Goal: Information Seeking & Learning: Find specific fact

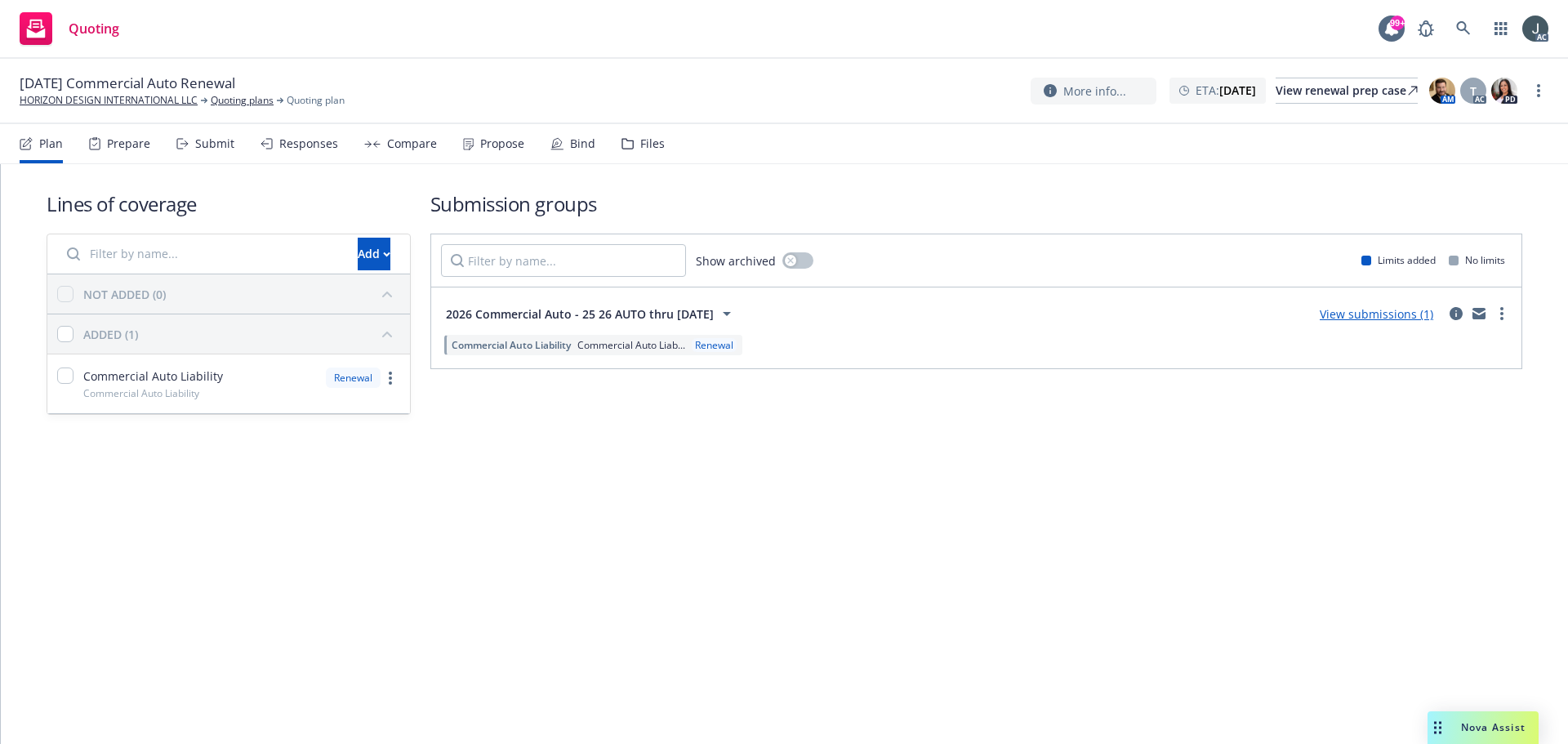
click at [137, 147] on div "Prepare" at bounding box center [128, 143] width 43 height 13
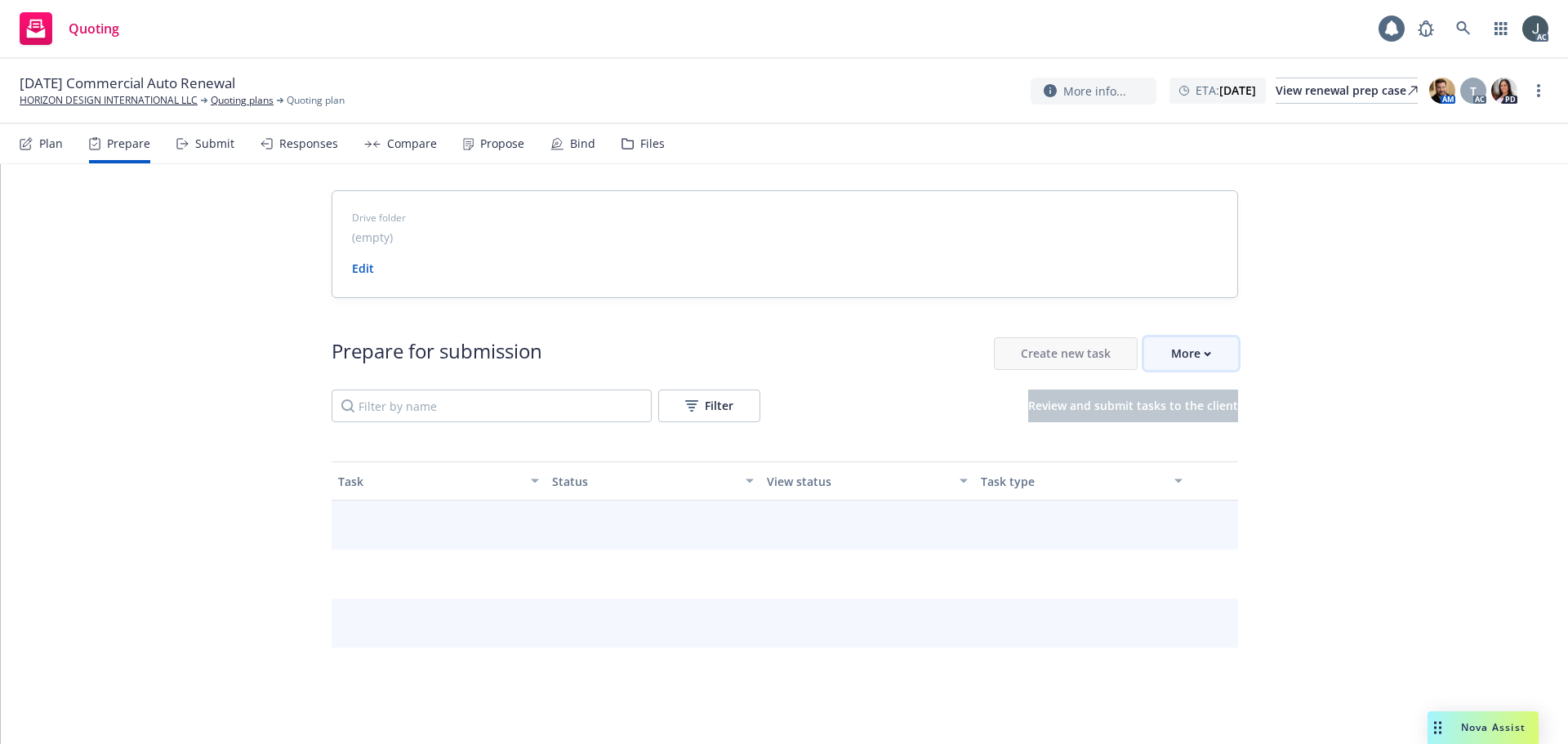
click at [1184, 357] on div "More" at bounding box center [1191, 353] width 40 height 31
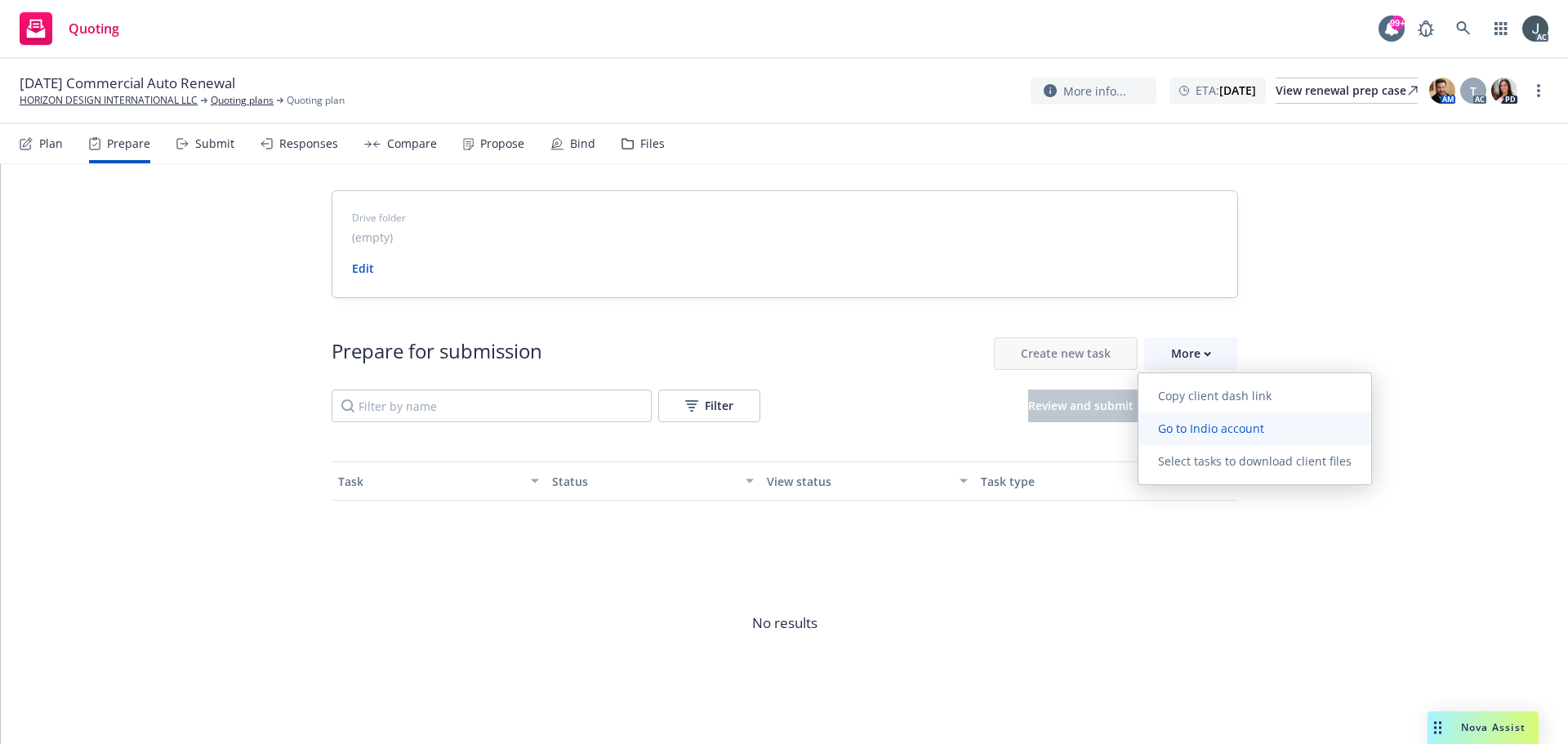
click at [1200, 419] on link "Go to Indio account" at bounding box center [1255, 428] width 233 height 32
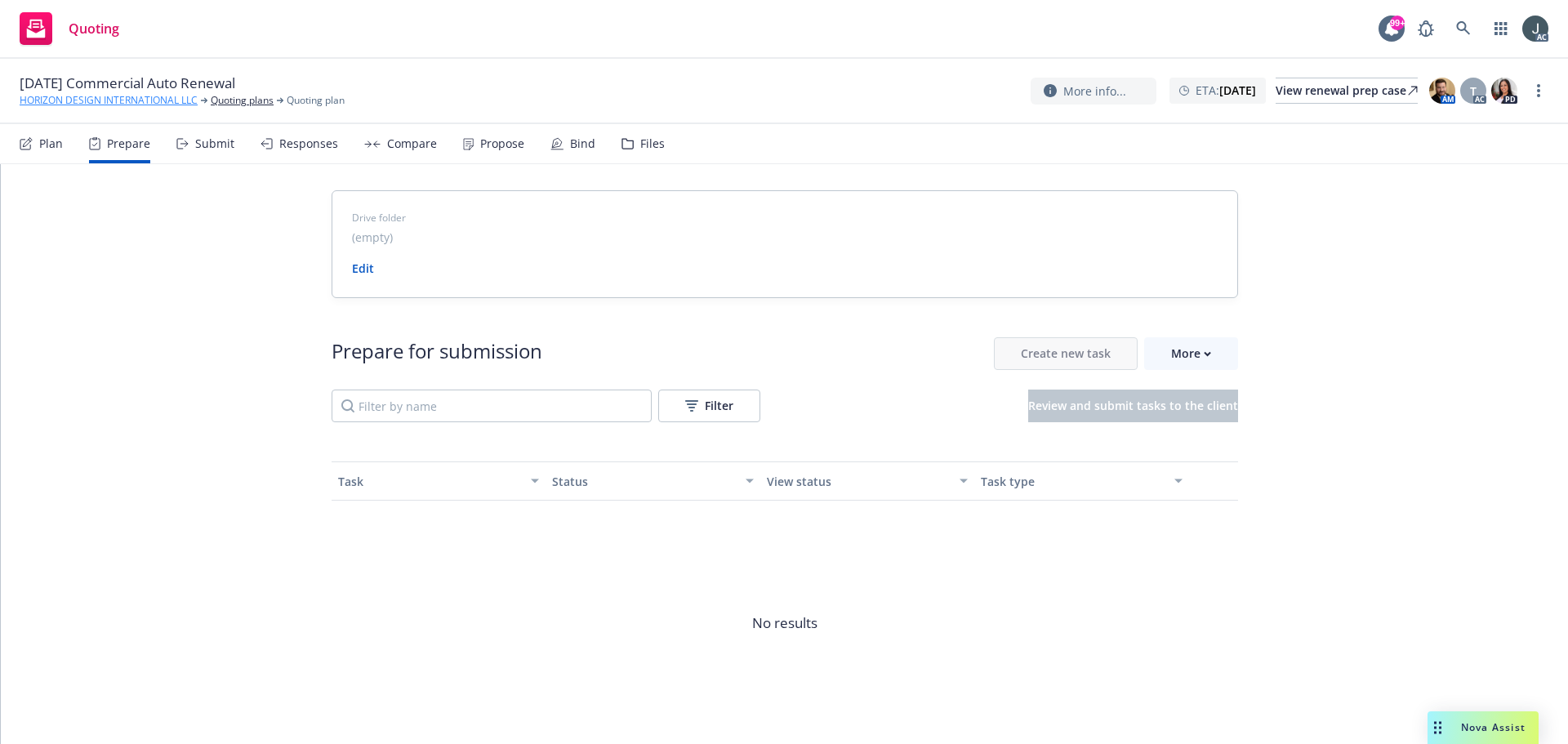
click at [91, 97] on link "HORIZON DESIGN INTERNATIONAL LLC" at bounding box center [108, 100] width 178 height 14
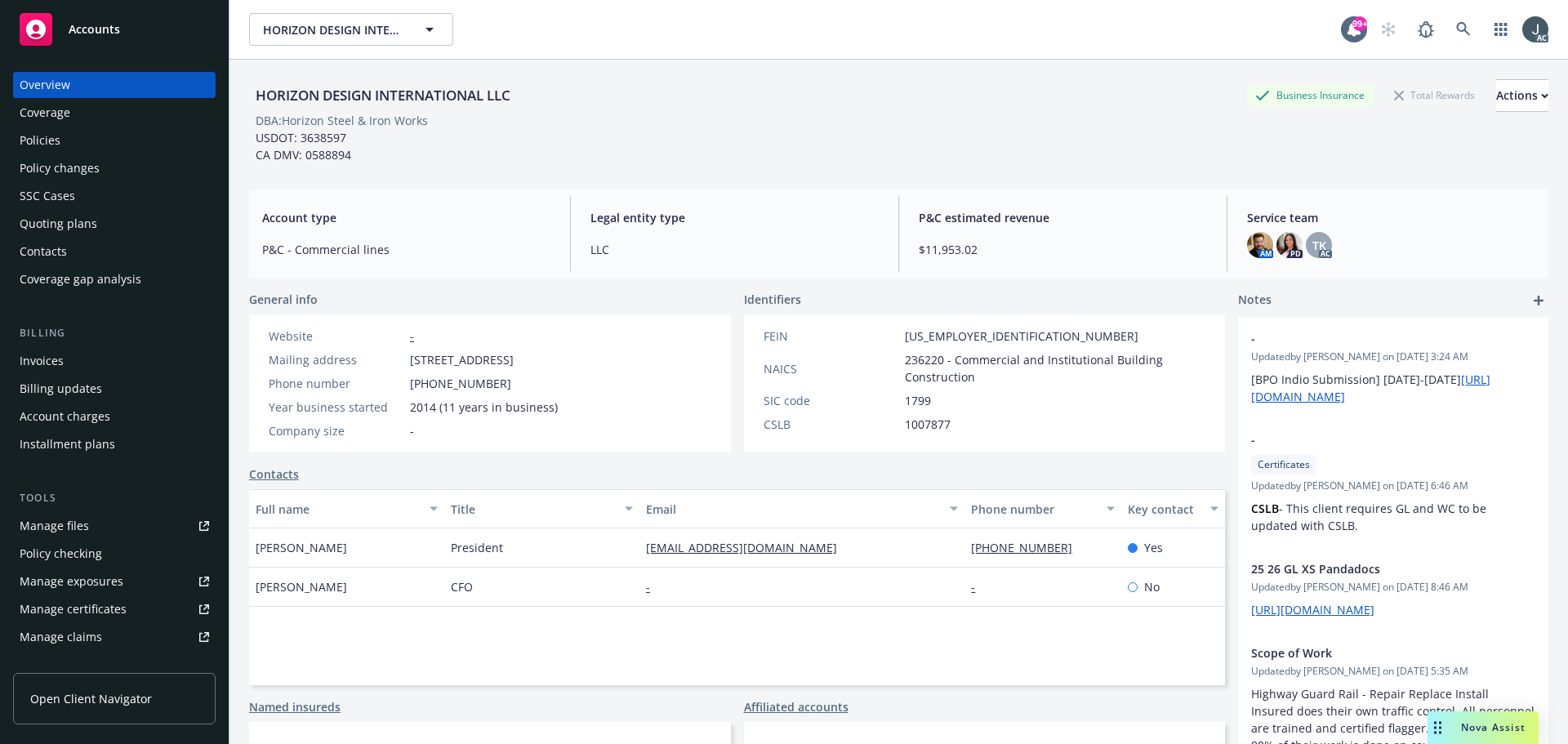
drag, startPoint x: 405, startPoint y: 546, endPoint x: 253, endPoint y: 546, distance: 152.0
click at [253, 546] on div "Guillermo Antonio Amaya" at bounding box center [347, 548] width 195 height 39
copy span "Guillermo Antonio Amaya"
drag, startPoint x: 808, startPoint y: 550, endPoint x: 637, endPoint y: 550, distance: 171.0
click at [639, 550] on div "gizmo@horizoncal.com" at bounding box center [801, 548] width 325 height 39
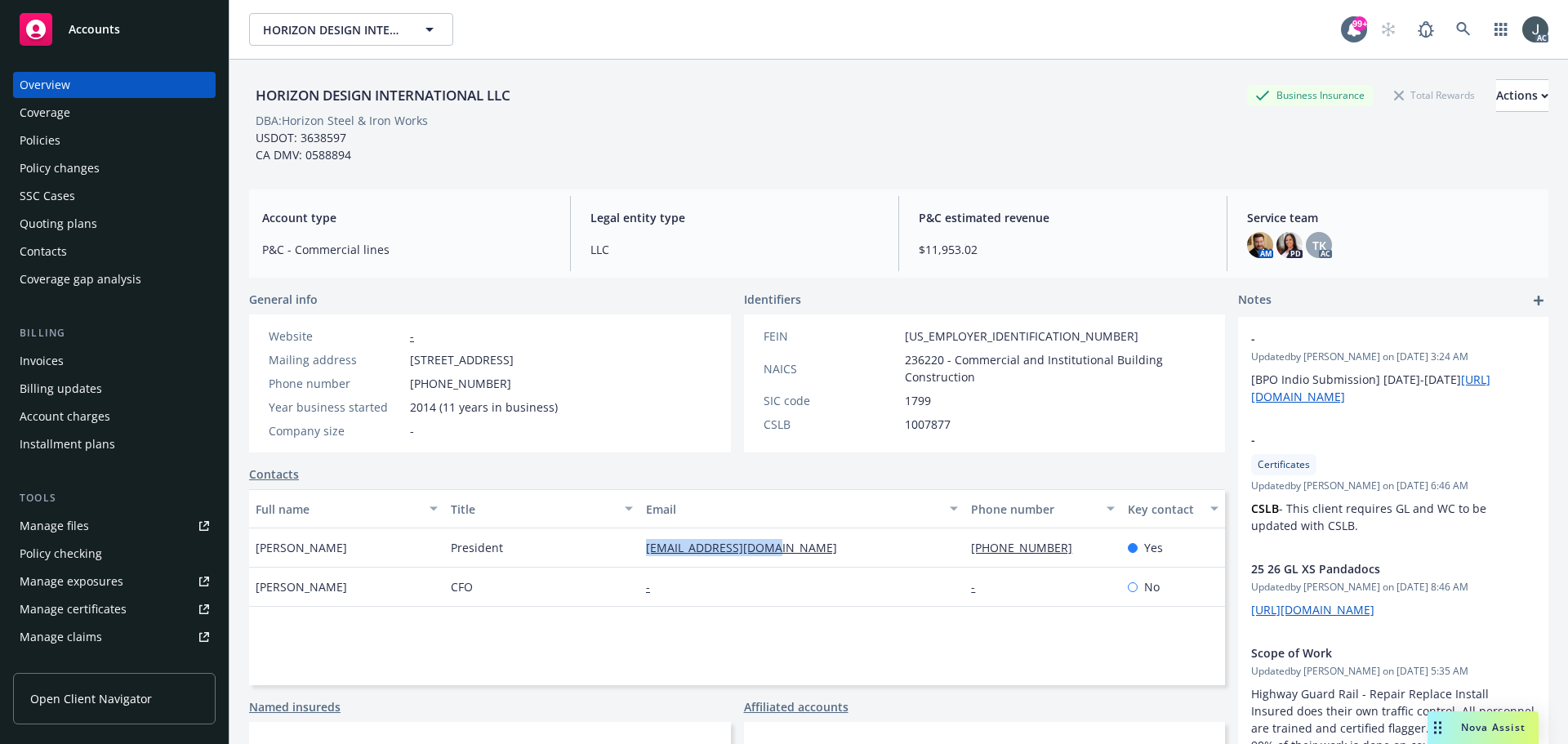
copy link "gizmo@horizoncal.com"
drag, startPoint x: 1053, startPoint y: 552, endPoint x: 958, endPoint y: 550, distance: 95.0
click at [965, 550] on div "310-913-0509" at bounding box center [1043, 548] width 156 height 39
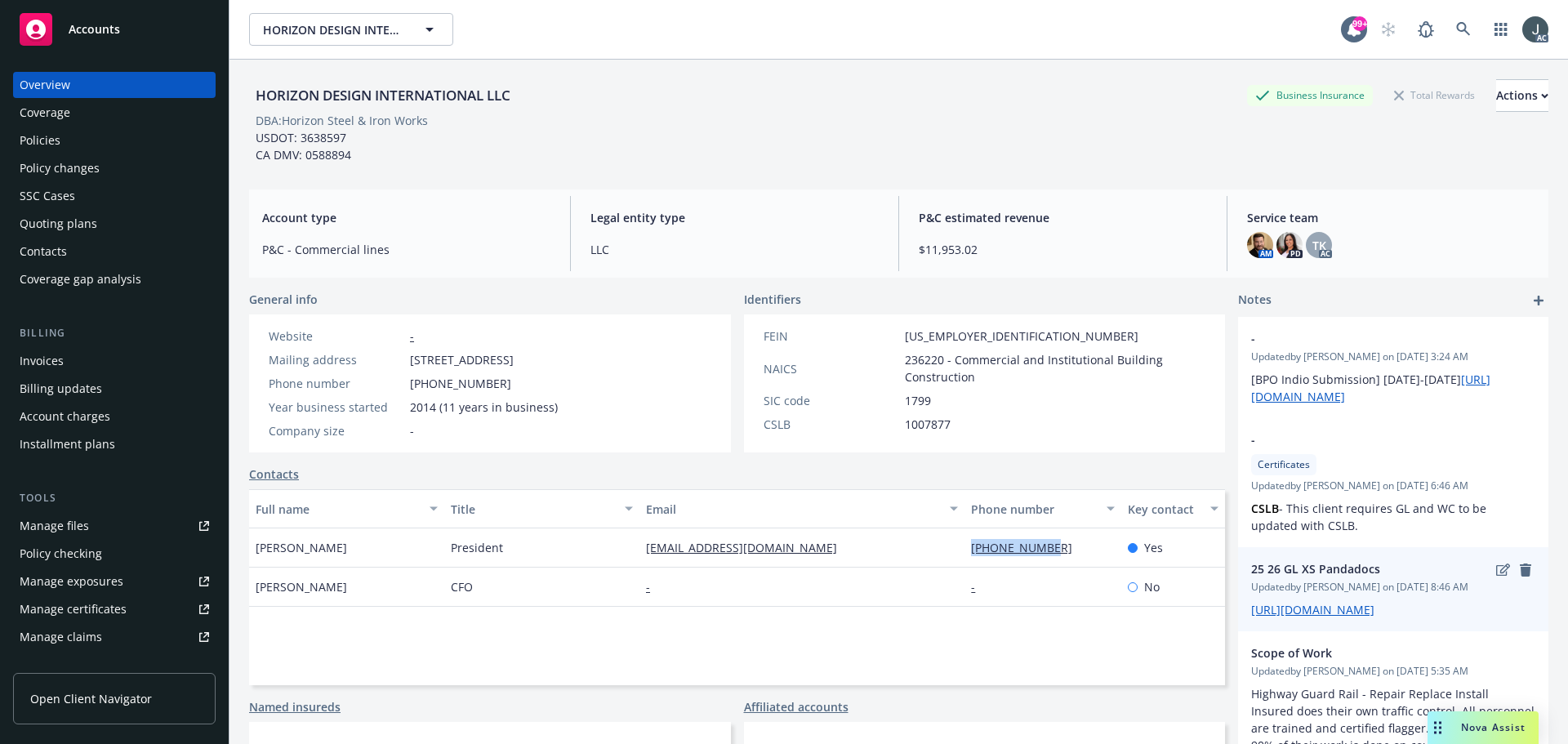
copy link "310-913-0509"
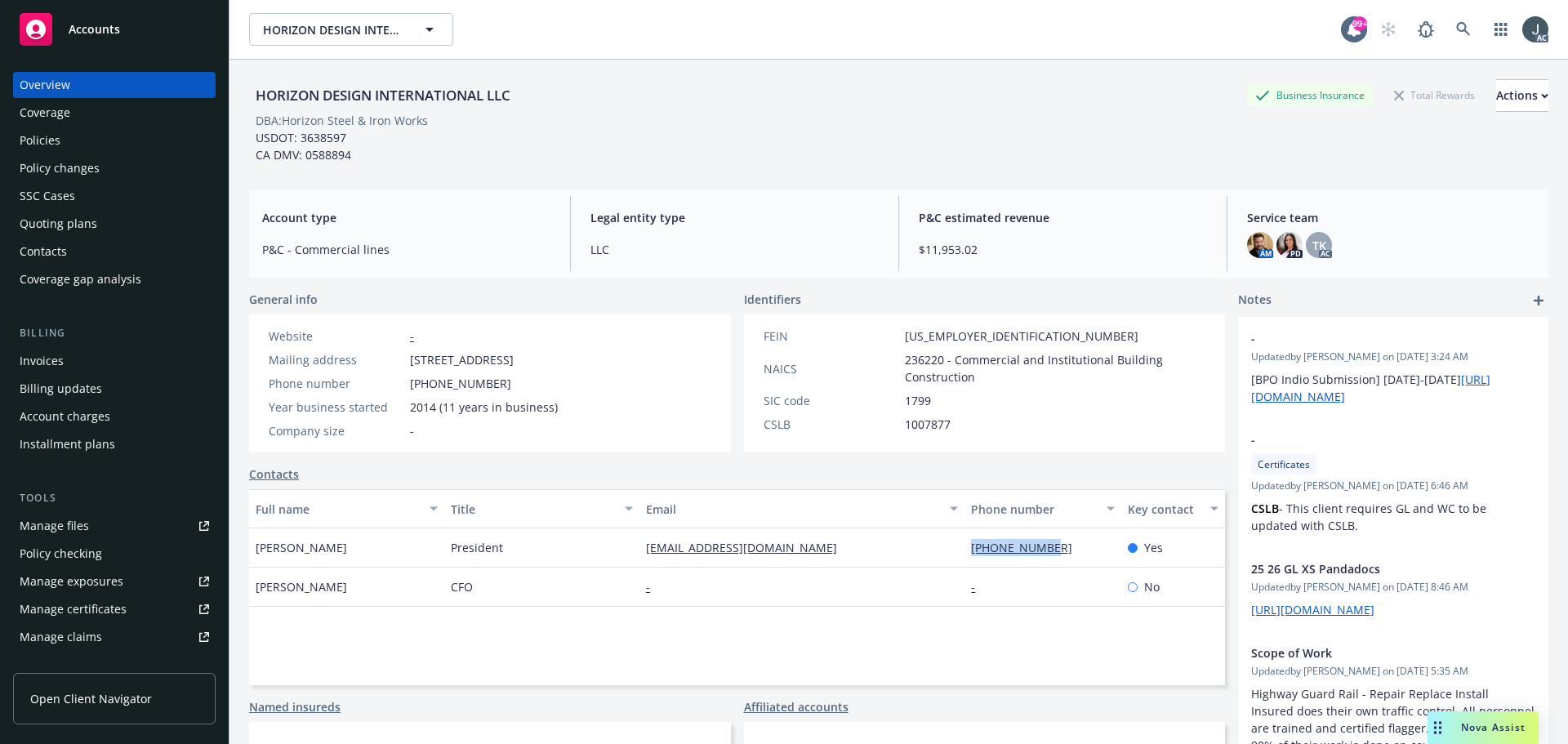
drag, startPoint x: 383, startPoint y: 549, endPoint x: 257, endPoint y: 549, distance: 126.0
click at [257, 549] on div "Guillermo Antonio Amaya" at bounding box center [347, 548] width 195 height 39
copy span "Guillermo Antonio Amaya"
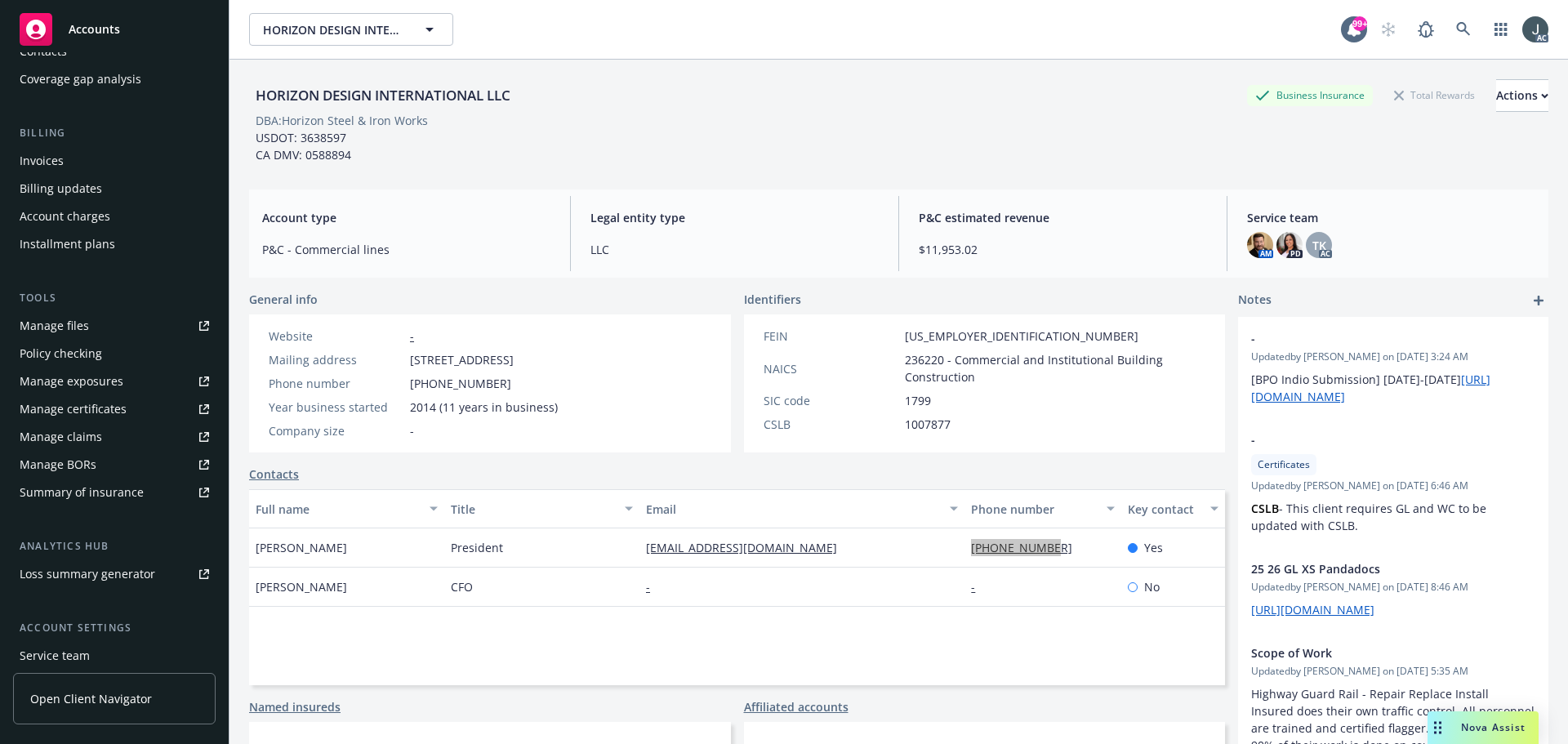
scroll to position [320, 0]
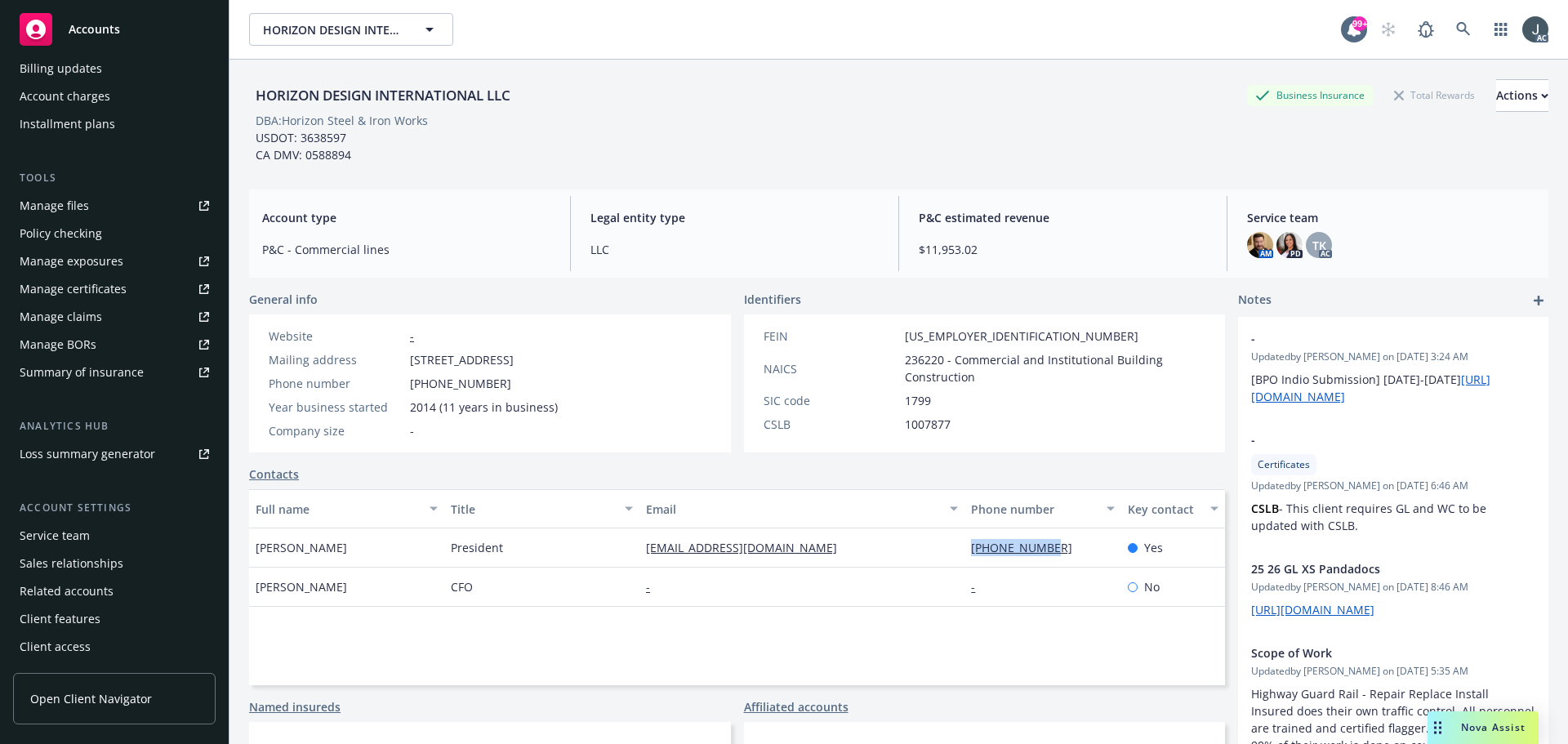
drag, startPoint x: 56, startPoint y: 536, endPoint x: 83, endPoint y: 536, distance: 27.0
click at [56, 536] on div "Service team" at bounding box center [55, 535] width 70 height 26
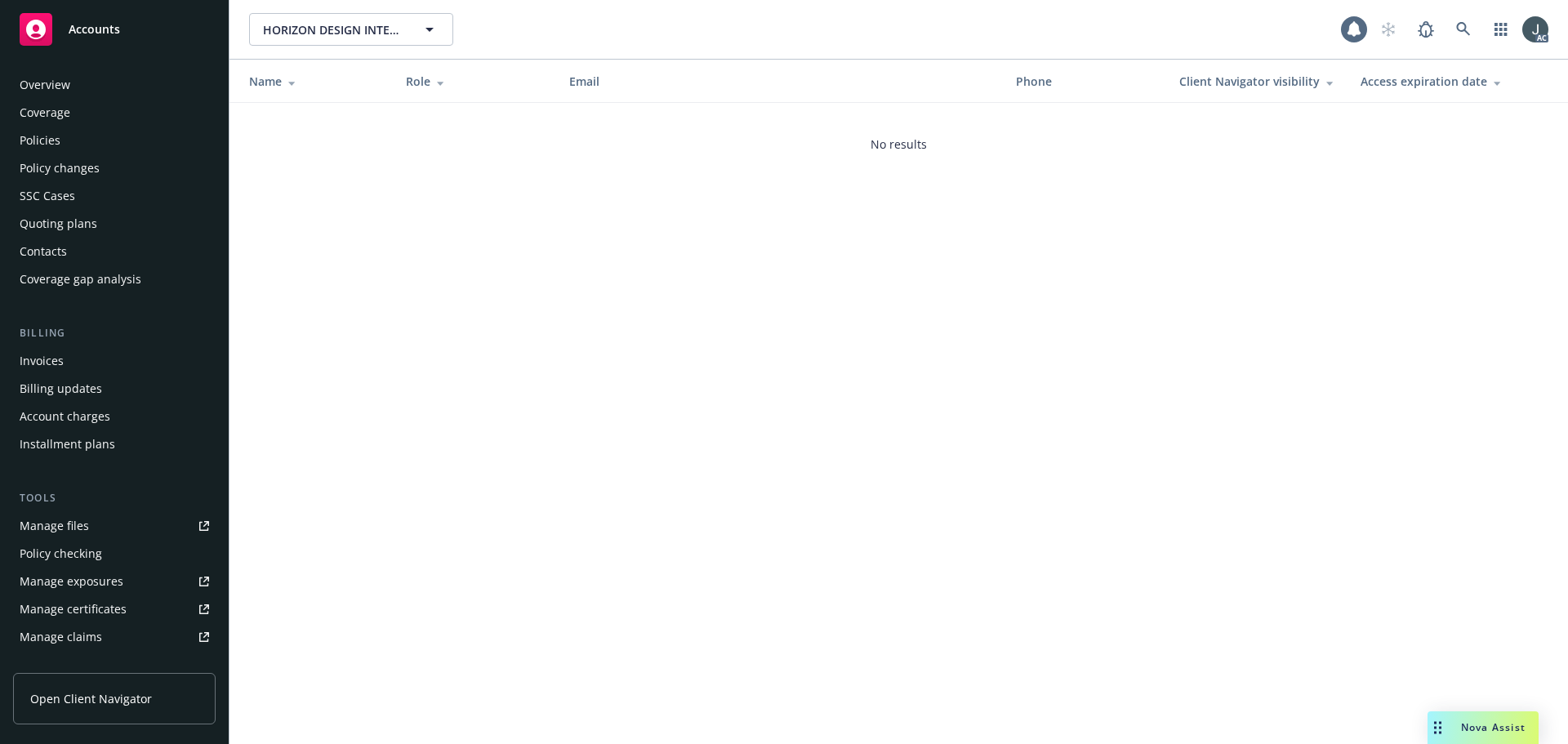
scroll to position [320, 0]
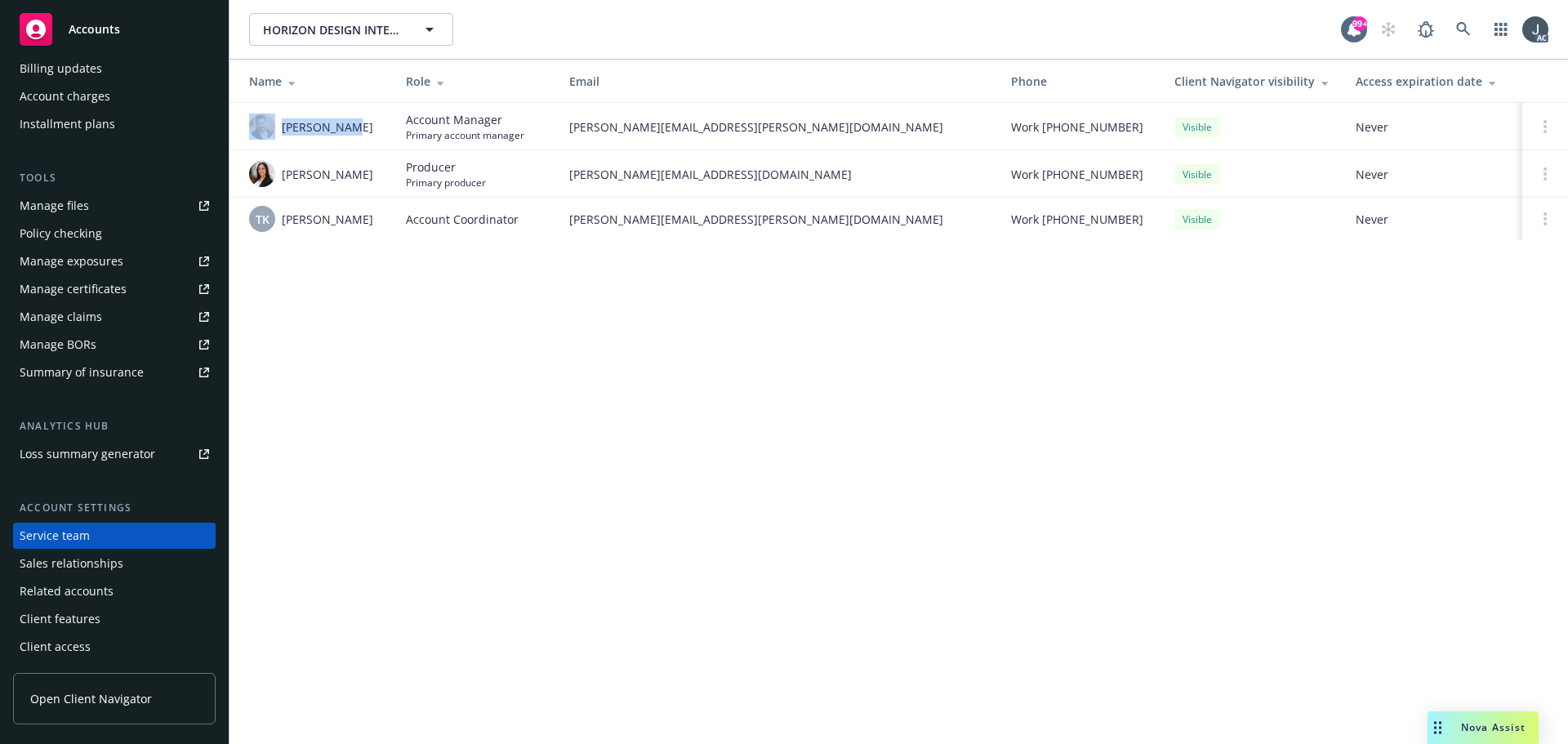
drag, startPoint x: 360, startPoint y: 126, endPoint x: 278, endPoint y: 129, distance: 82.1
click at [278, 129] on div "Jeff Gordon" at bounding box center [315, 126] width 131 height 26
copy div "Jeff Gordon"
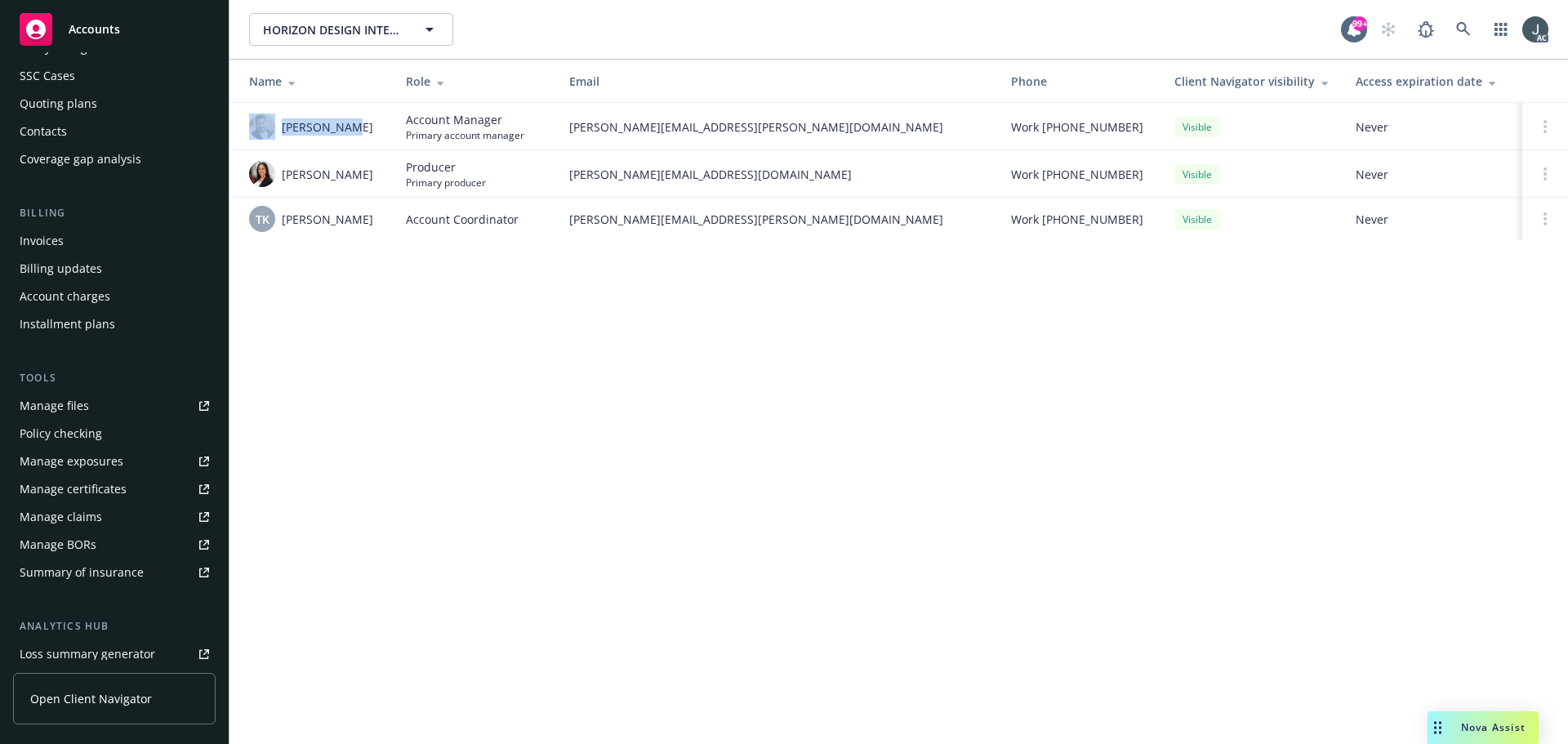
scroll to position [0, 0]
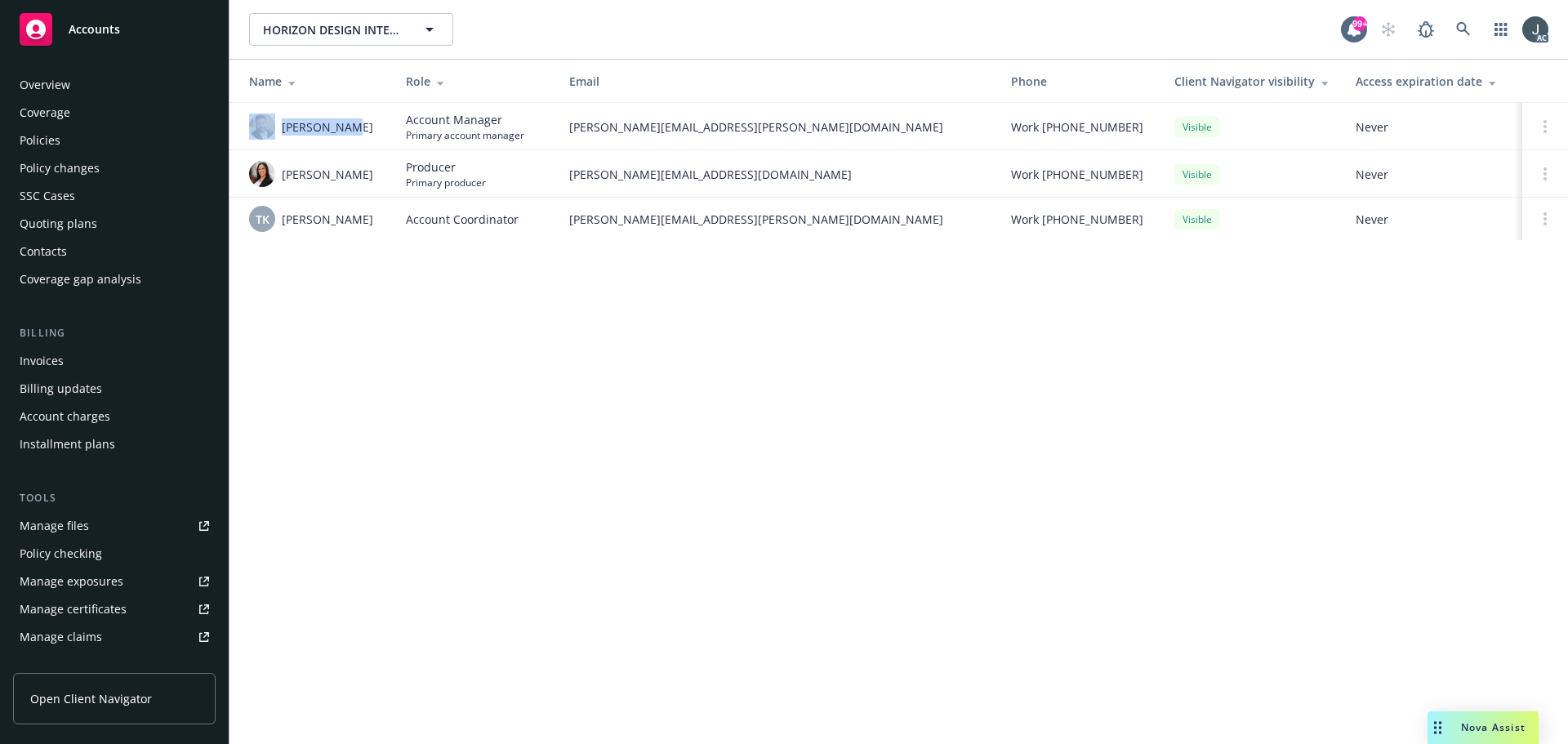
click at [56, 143] on div "Policies" at bounding box center [40, 140] width 41 height 26
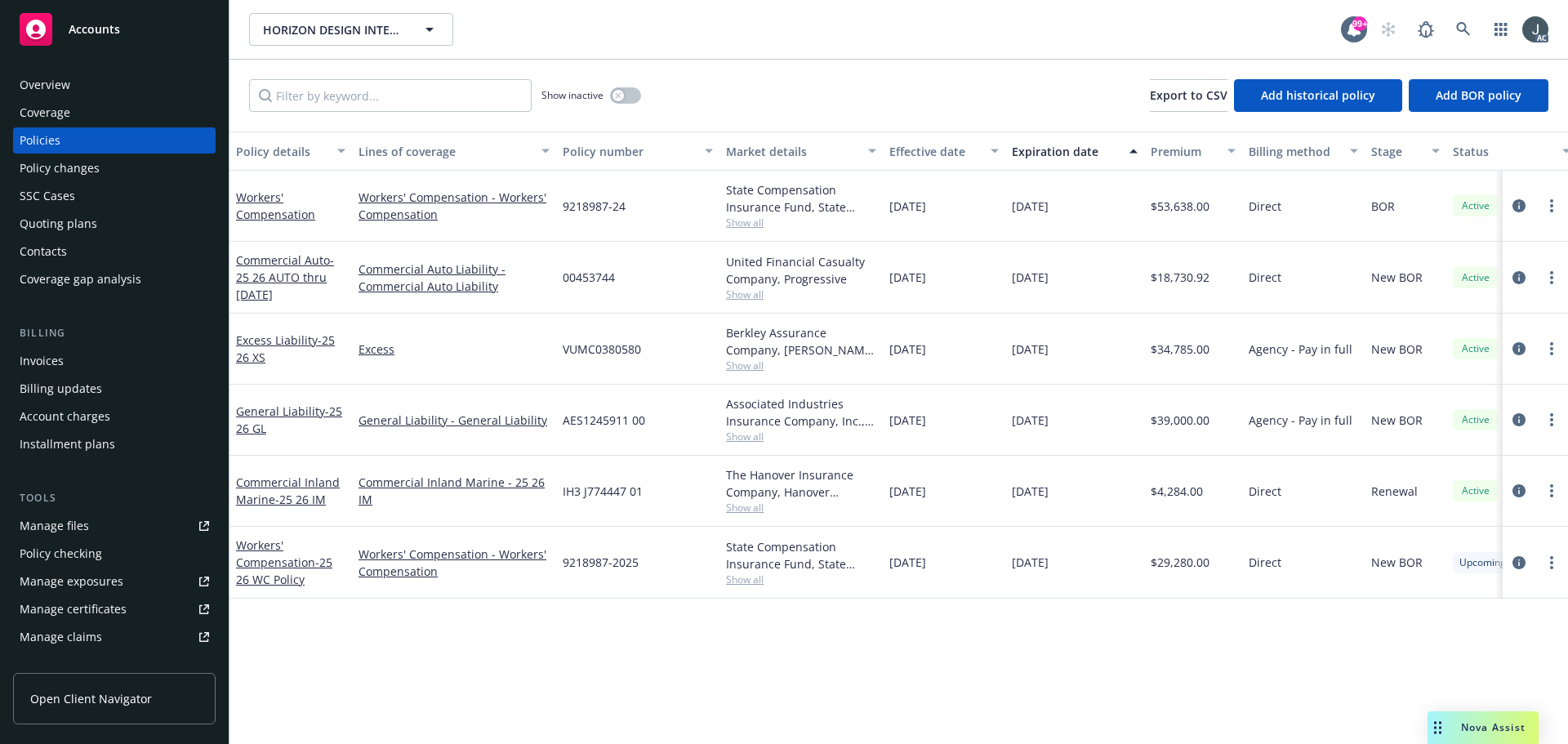
drag, startPoint x: 1072, startPoint y: 277, endPoint x: 897, endPoint y: 273, distance: 175.0
click at [897, 273] on div "Commercial Auto - 25 26 AUTO thru 01 23 2026 Commercial Auto Liability - Commer…" at bounding box center [1018, 278] width 1576 height 72
click at [1520, 275] on icon "circleInformation" at bounding box center [1519, 277] width 13 height 13
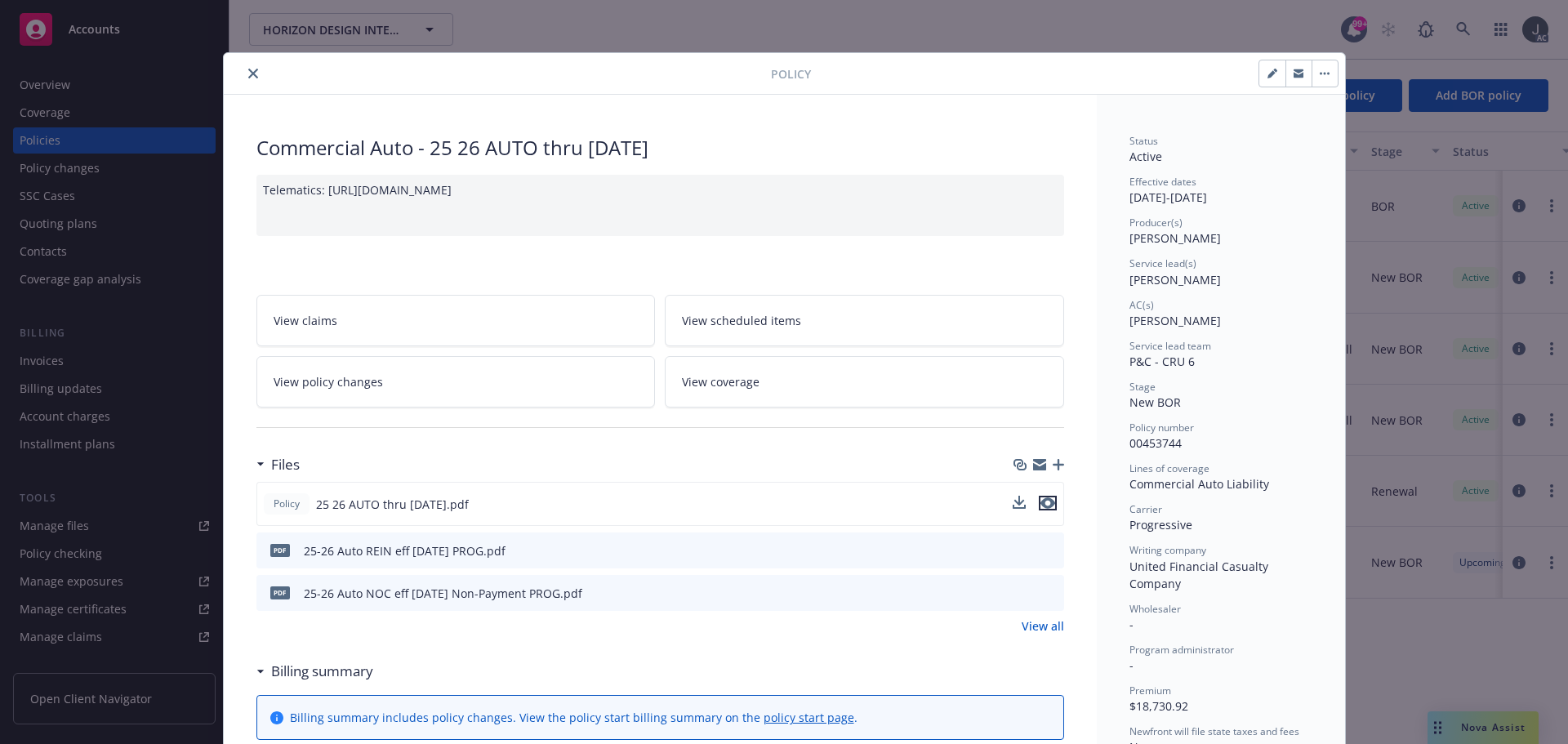
click at [1041, 504] on icon "preview file" at bounding box center [1048, 503] width 14 height 12
click at [250, 73] on icon "close" at bounding box center [253, 74] width 10 height 10
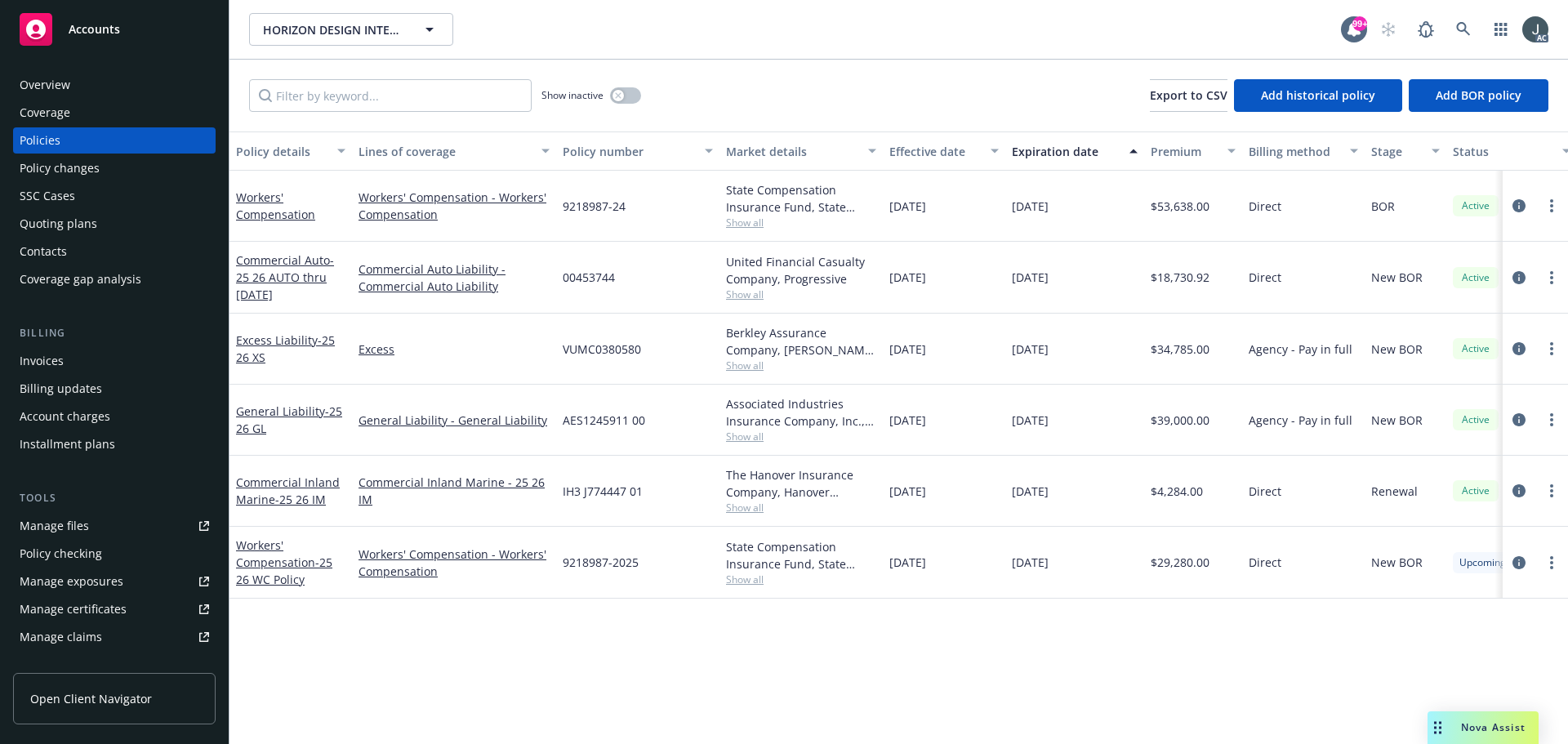
click at [107, 82] on div "Overview" at bounding box center [114, 84] width 189 height 26
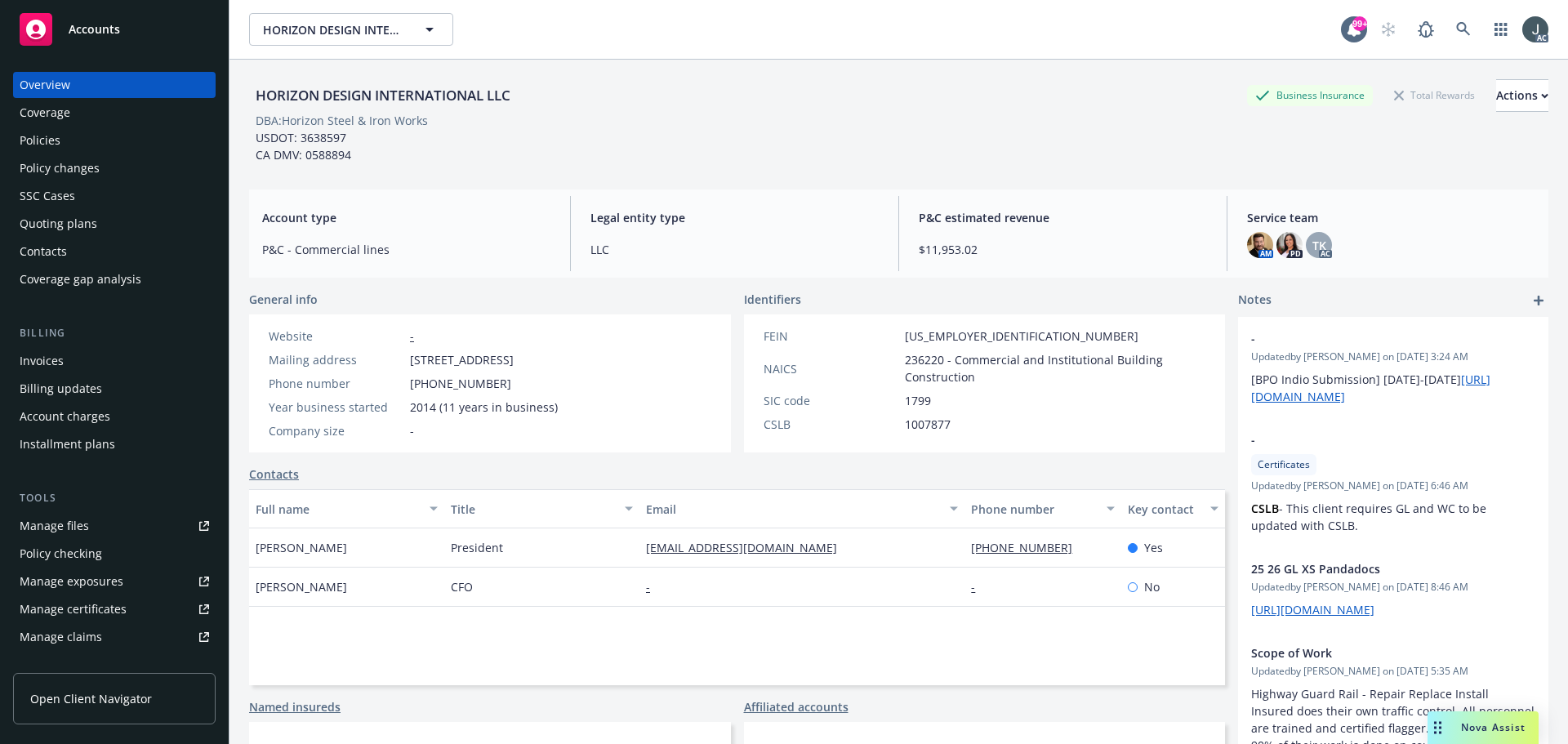
drag, startPoint x: 411, startPoint y: 356, endPoint x: 564, endPoint y: 356, distance: 153.0
click at [514, 356] on span "8549 Wilshire Blvd., Ste 1108, Beverly Hills, CA, 90211" at bounding box center [462, 359] width 104 height 17
copy span "8549 Wilshire Blvd., Ste 1108"
drag, startPoint x: 504, startPoint y: 386, endPoint x: 413, endPoint y: 386, distance: 91.0
click at [413, 386] on div "Phone number 310-913-0509" at bounding box center [412, 383] width 302 height 17
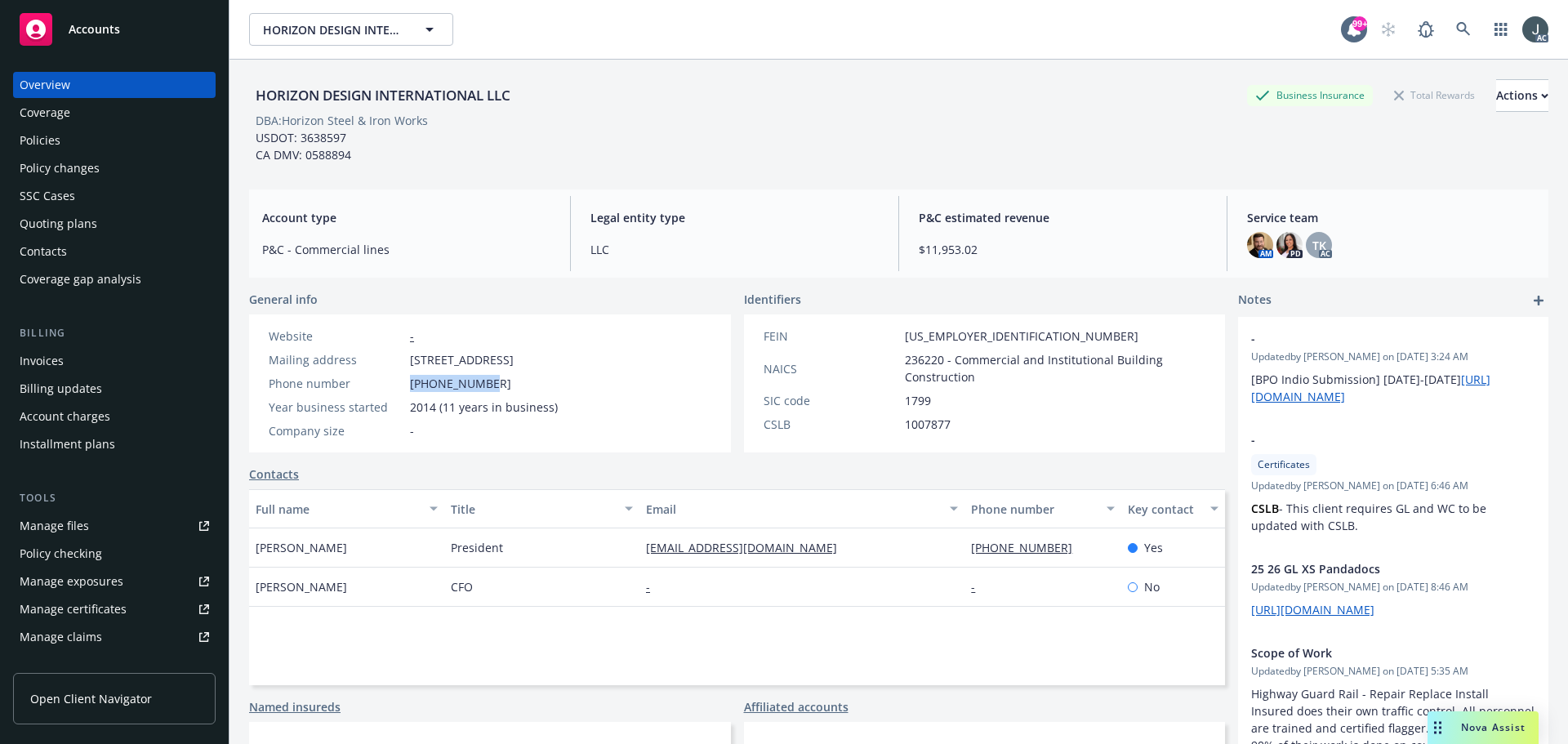
copy span "310-913-0509"
click at [922, 361] on span "236220 - Commercial and Institutional Building Construction" at bounding box center [1055, 368] width 301 height 34
copy span "236220"
drag, startPoint x: 980, startPoint y: 338, endPoint x: 895, endPoint y: 338, distance: 85.0
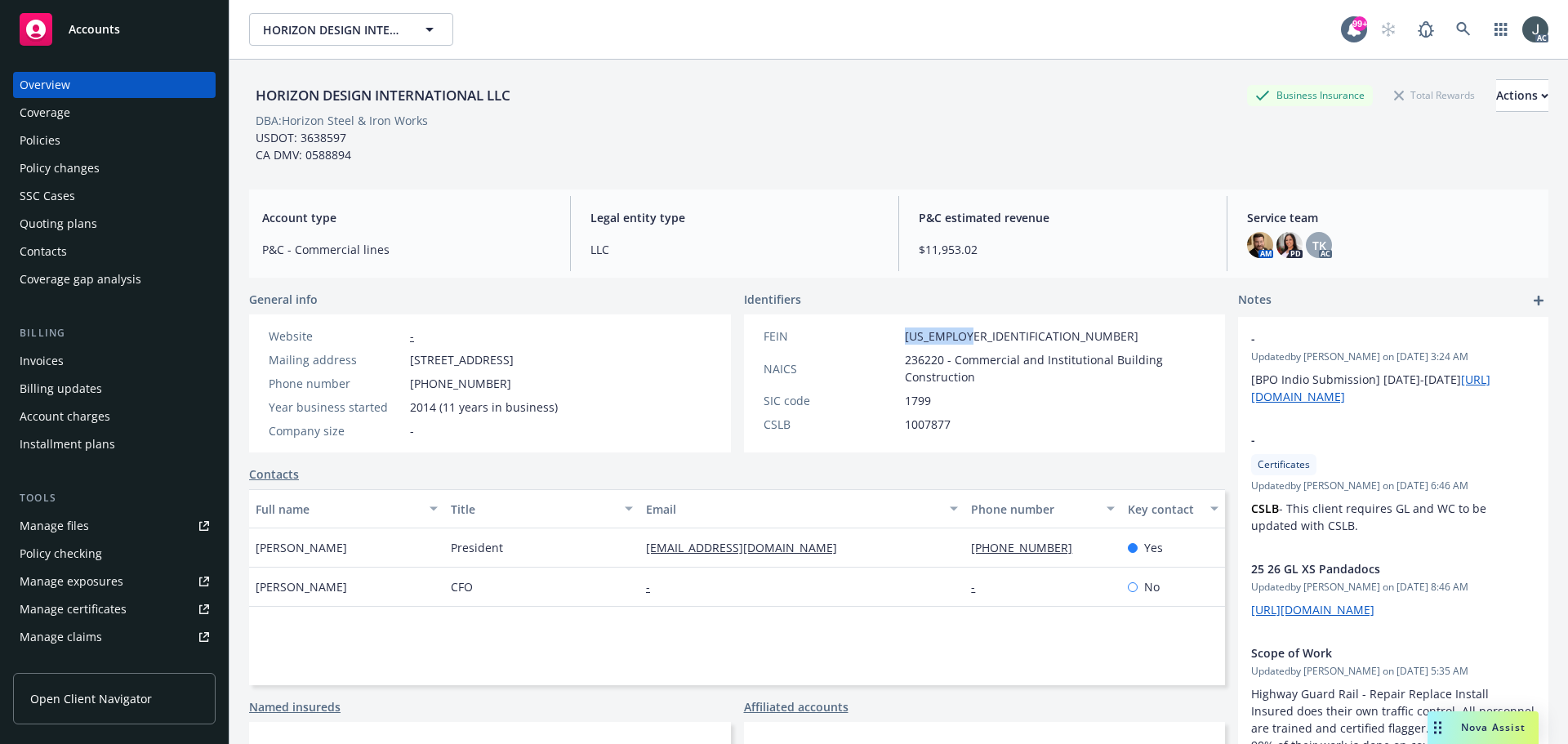
click at [895, 338] on div "FEIN 38-3952370" at bounding box center [984, 335] width 455 height 17
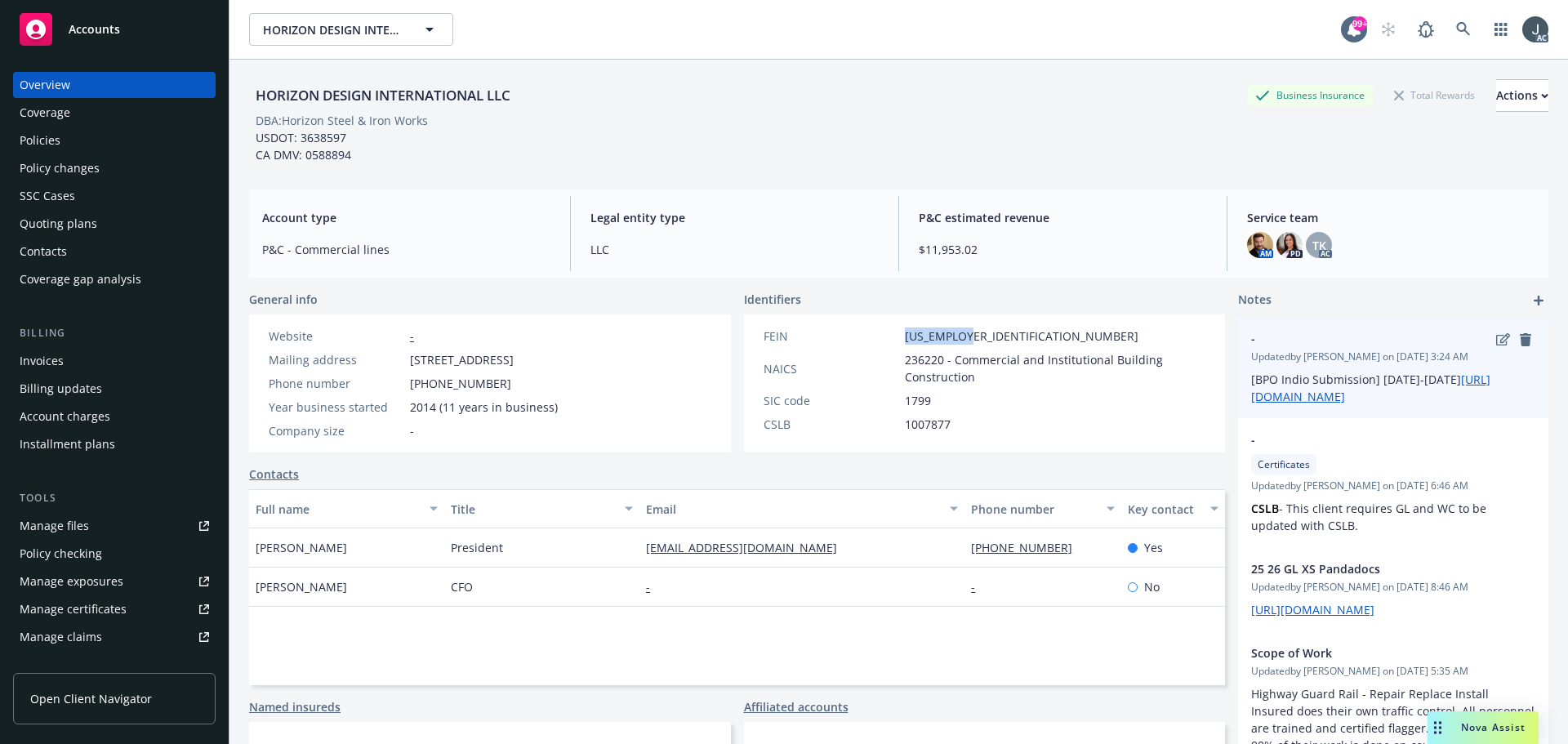
copy div "38-3952370"
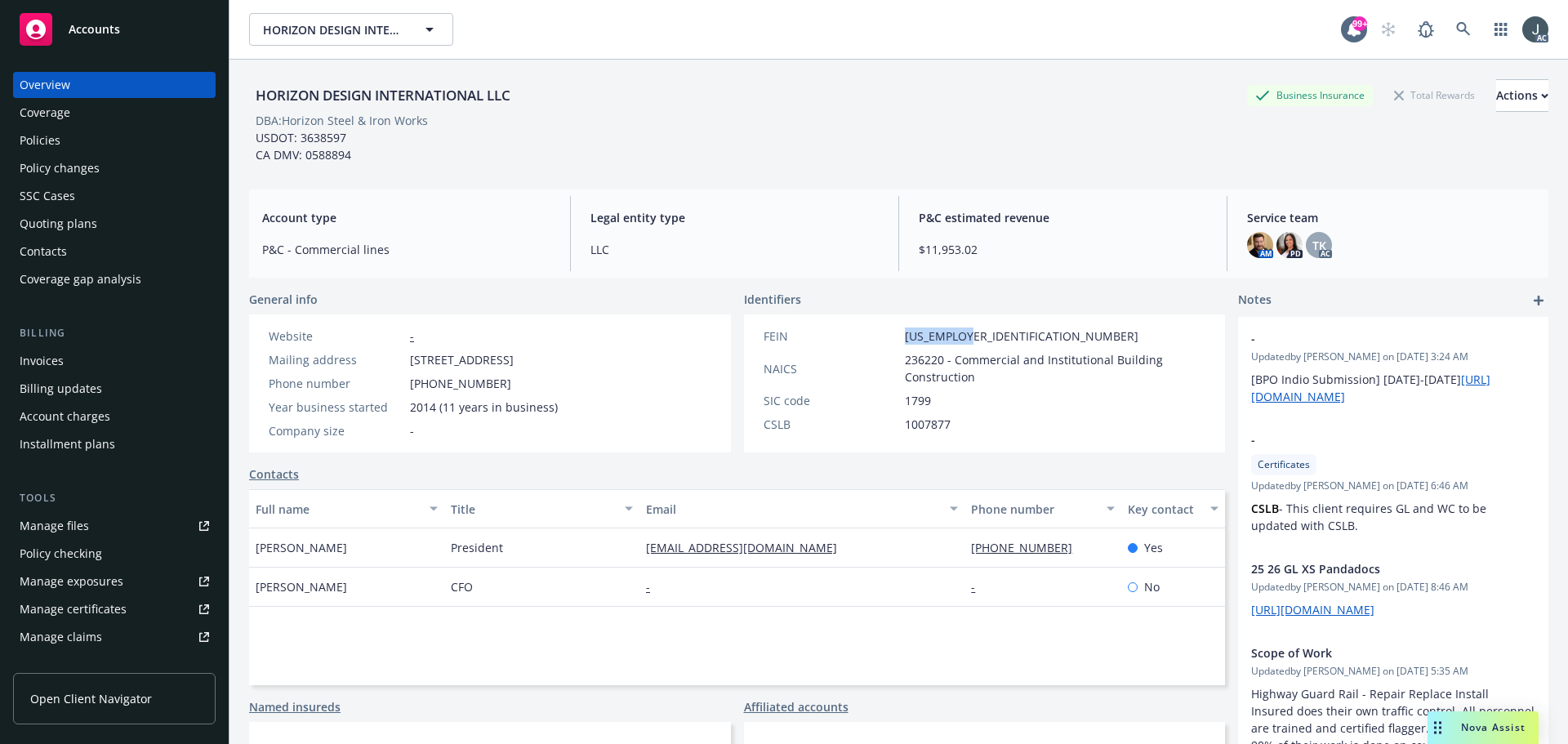
drag, startPoint x: 407, startPoint y: 549, endPoint x: 256, endPoint y: 549, distance: 151.0
click at [256, 549] on div "Guillermo Antonio Amaya" at bounding box center [347, 548] width 195 height 39
copy span "Guillermo Antonio Amaya"
click at [455, 551] on span "President" at bounding box center [477, 547] width 52 height 17
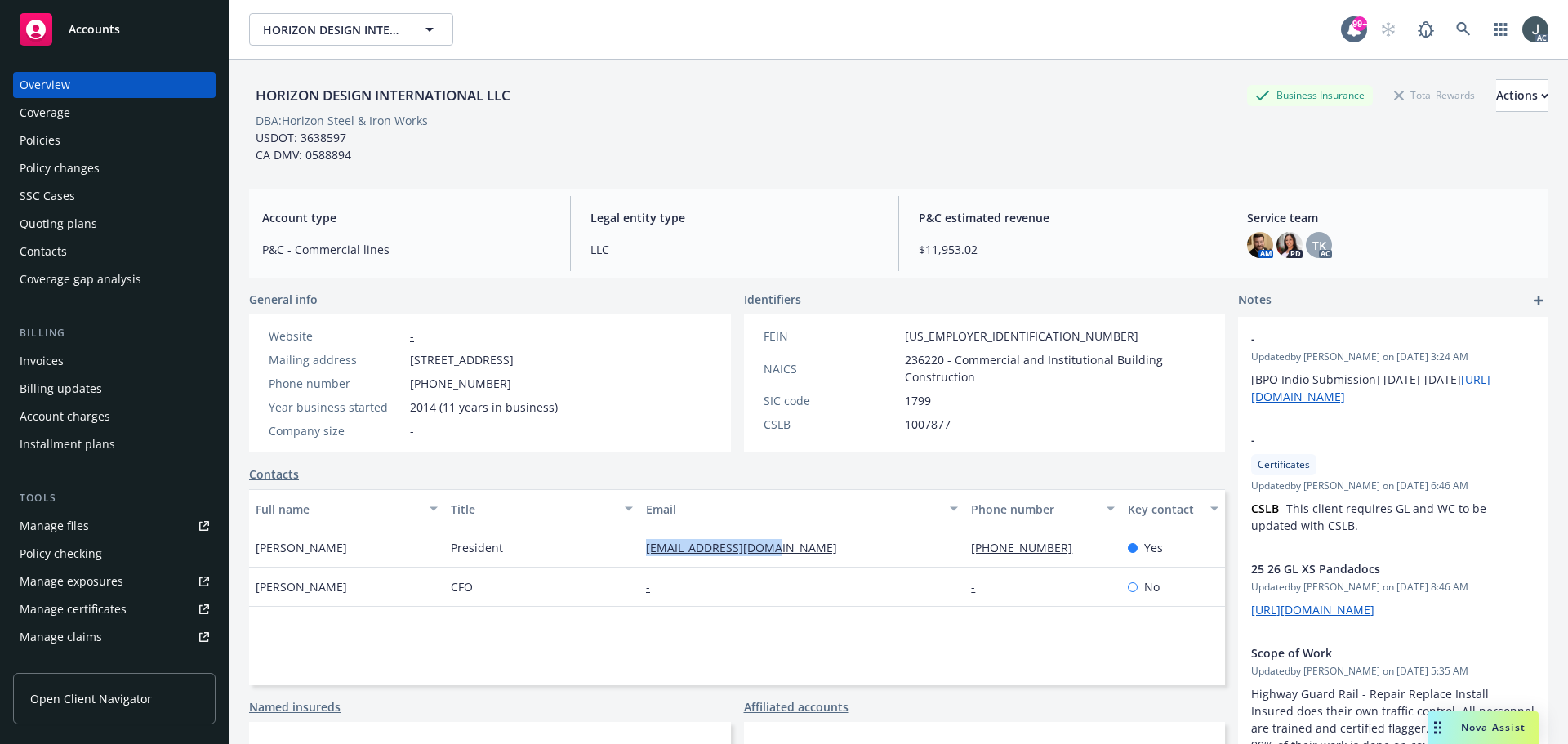
drag, startPoint x: 793, startPoint y: 545, endPoint x: 640, endPoint y: 546, distance: 153.0
click at [640, 546] on div "gizmo@horizoncal.com" at bounding box center [801, 548] width 325 height 39
drag, startPoint x: 1070, startPoint y: 547, endPoint x: 965, endPoint y: 546, distance: 105.0
click at [965, 546] on div "310-913-0509" at bounding box center [1043, 548] width 156 height 39
click at [58, 149] on div "Policies" at bounding box center [40, 140] width 41 height 26
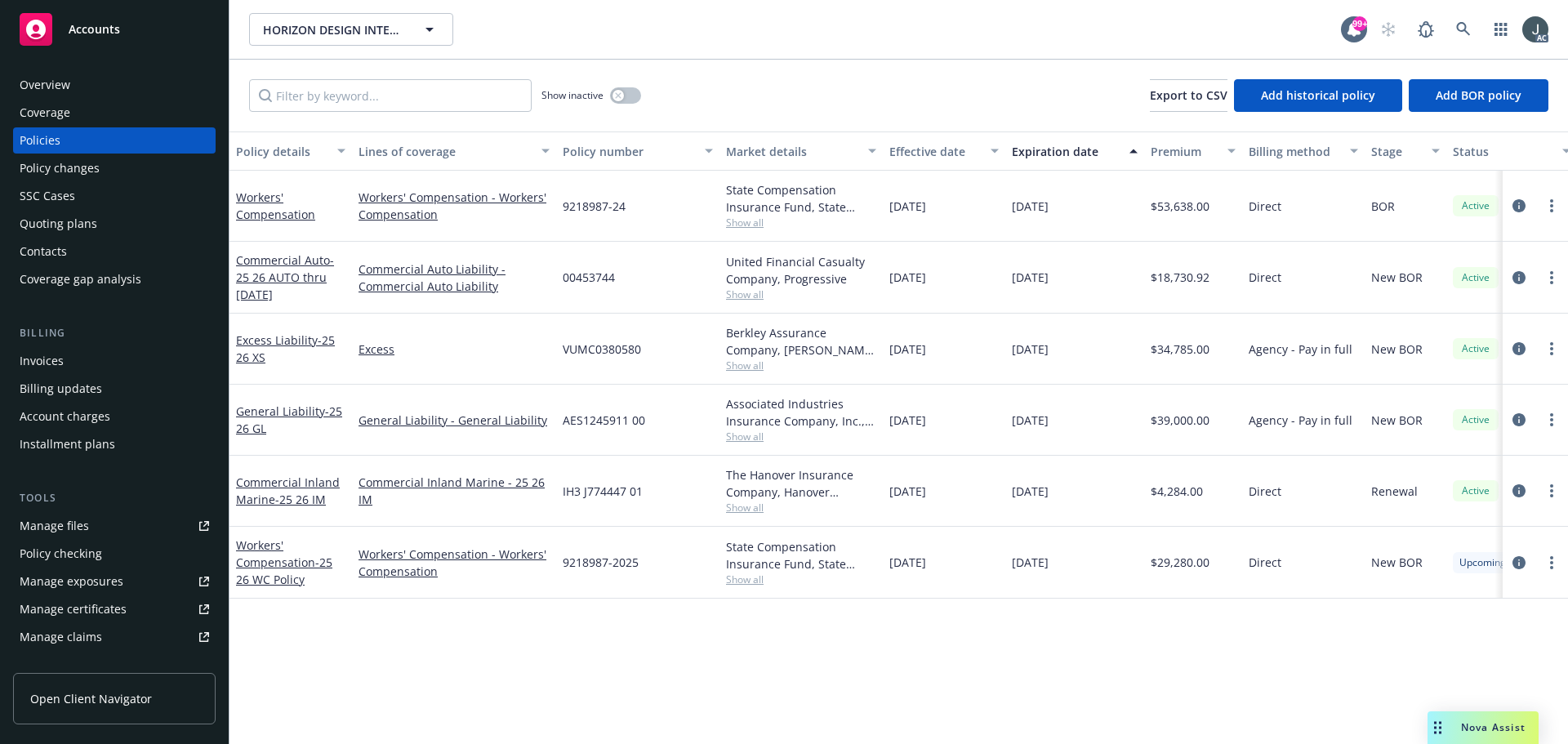
drag, startPoint x: 888, startPoint y: 280, endPoint x: 968, endPoint y: 283, distance: 80.1
click at [968, 283] on div "[DATE]" at bounding box center [944, 278] width 123 height 72
drag, startPoint x: 1014, startPoint y: 279, endPoint x: 1105, endPoint y: 281, distance: 91.0
click at [1105, 281] on div "01/23/2026" at bounding box center [1074, 278] width 139 height 72
click at [1177, 280] on span "$18,730.92" at bounding box center [1181, 277] width 59 height 17
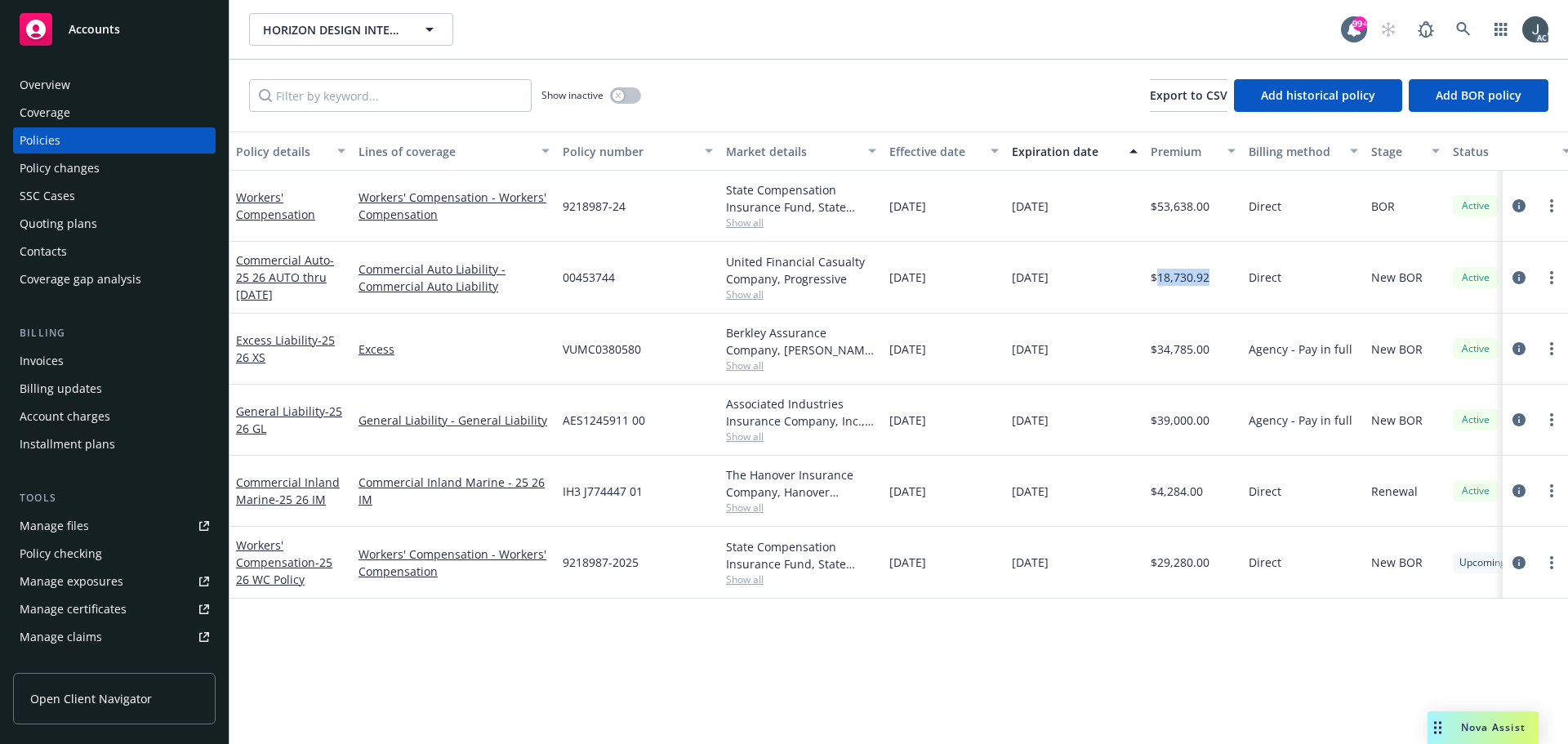
click at [1177, 280] on span "$18,730.92" at bounding box center [1181, 277] width 59 height 17
click at [577, 276] on span "00453744" at bounding box center [589, 277] width 52 height 17
click at [761, 292] on span "Show all" at bounding box center [801, 294] width 151 height 13
click at [578, 390] on span "Progressive" at bounding box center [712, 388] width 300 height 17
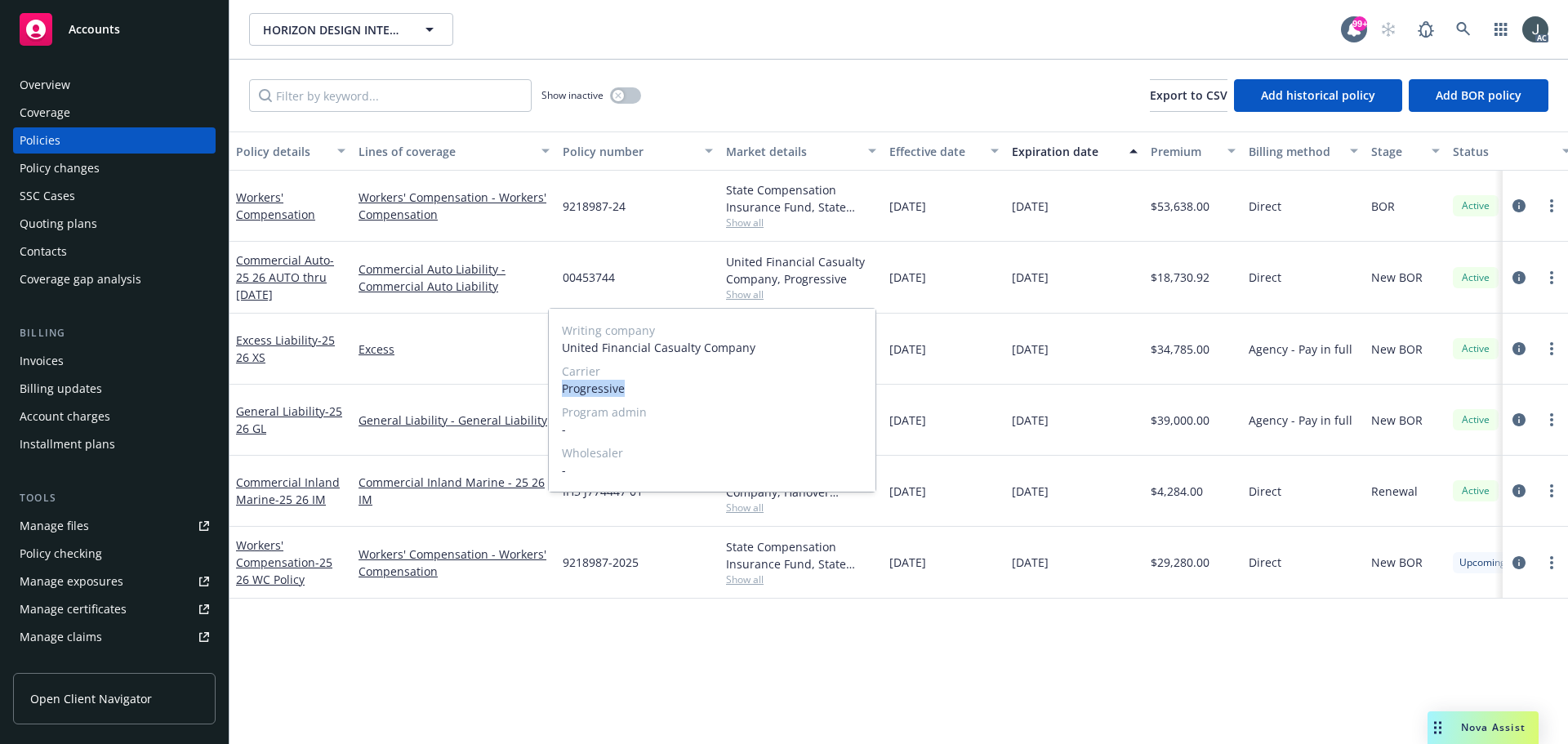
click at [578, 390] on span "Progressive" at bounding box center [712, 388] width 300 height 17
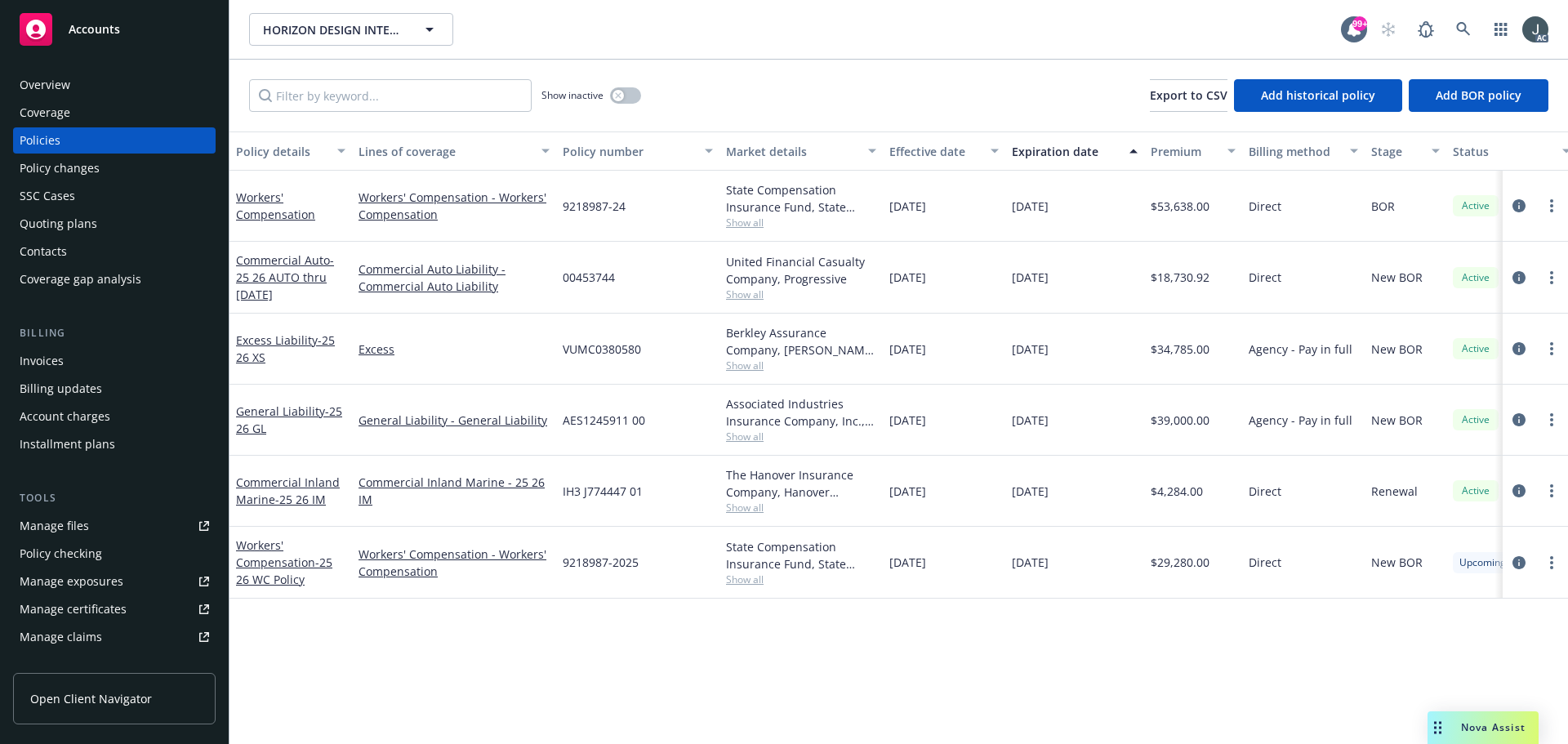
click at [1070, 445] on div "02/21/2026" at bounding box center [1074, 420] width 139 height 71
click at [615, 93] on icon "button" at bounding box center [618, 95] width 6 height 6
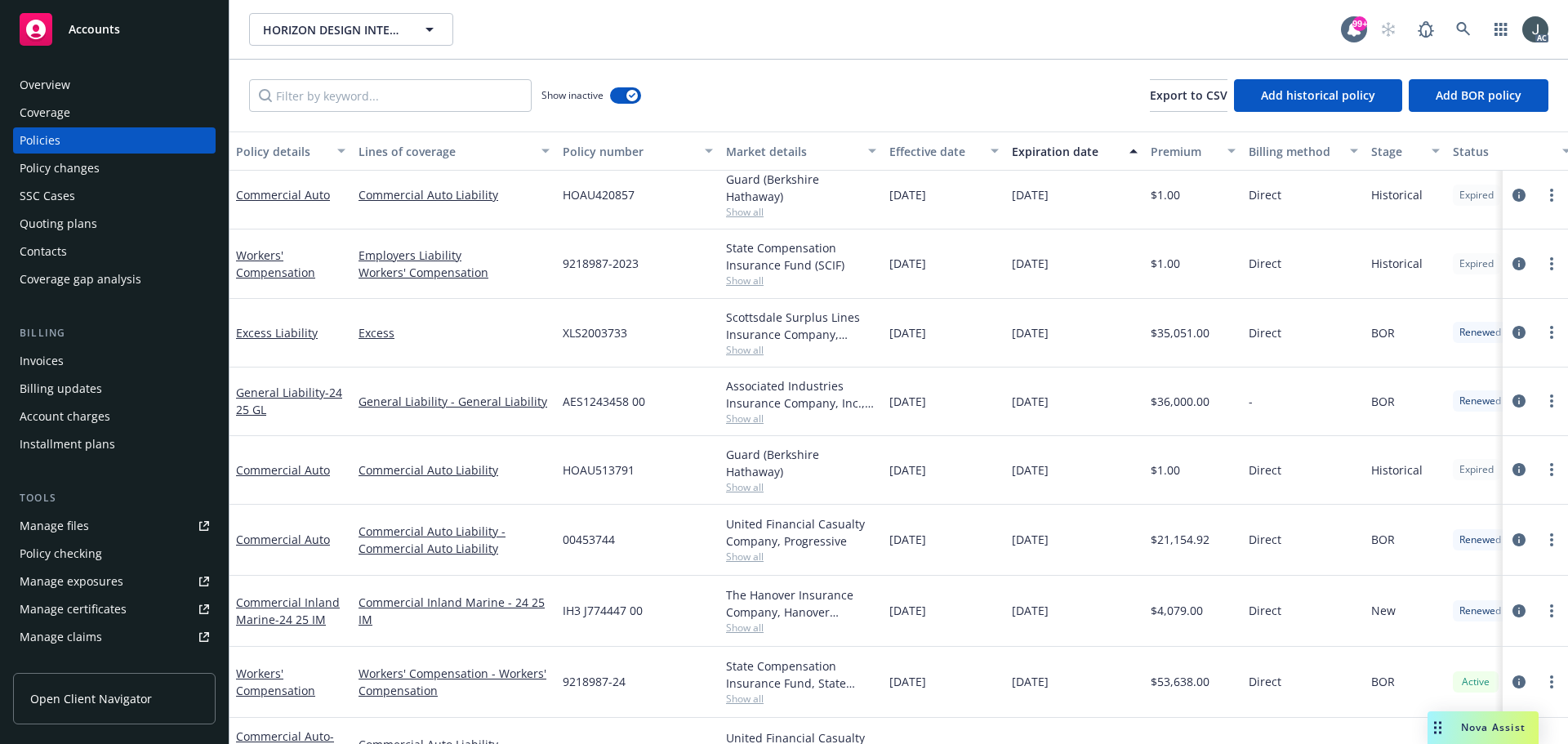
scroll to position [980, 0]
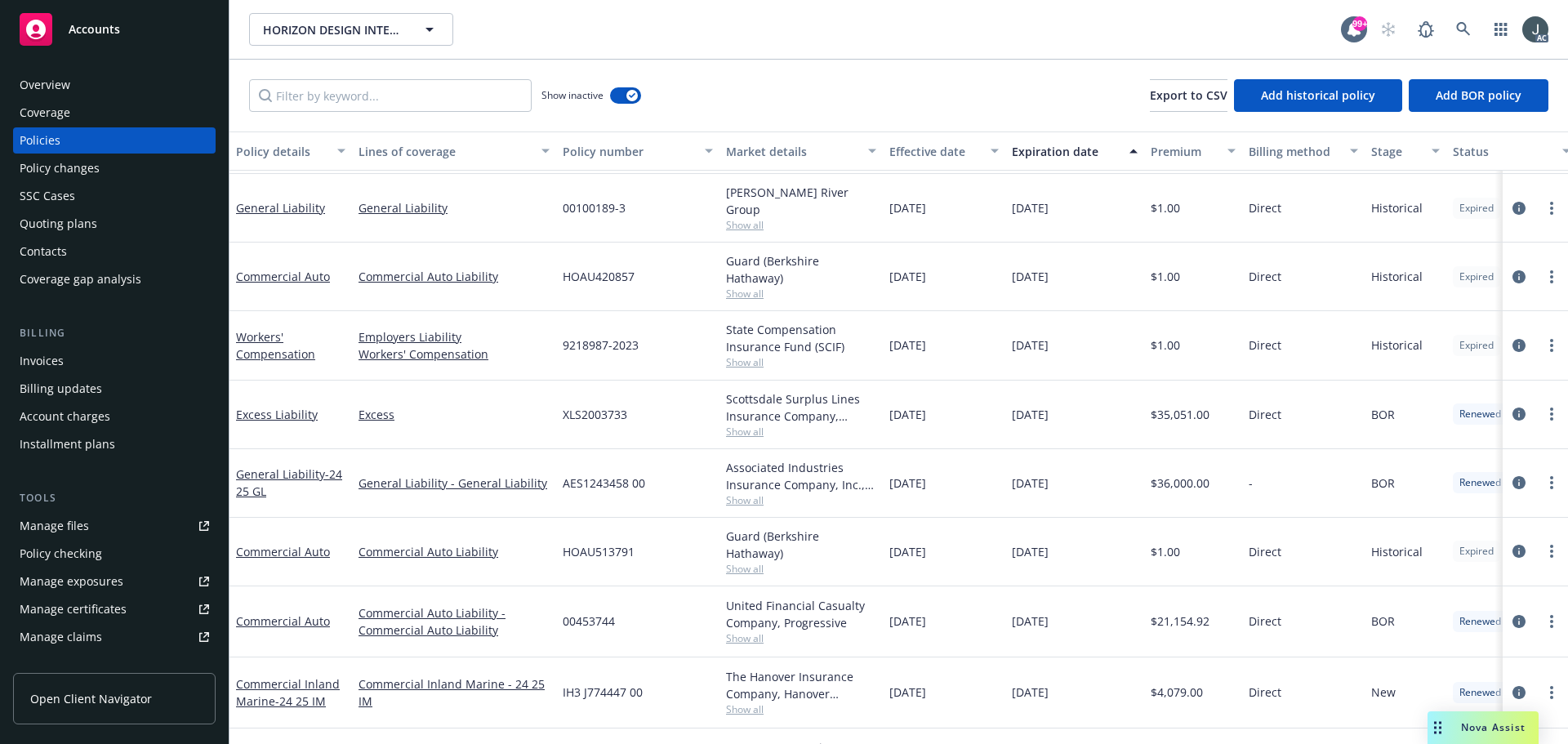
click at [585, 612] on span "00453744" at bounding box center [589, 620] width 52 height 17
click at [758, 631] on span "Show all" at bounding box center [801, 637] width 151 height 13
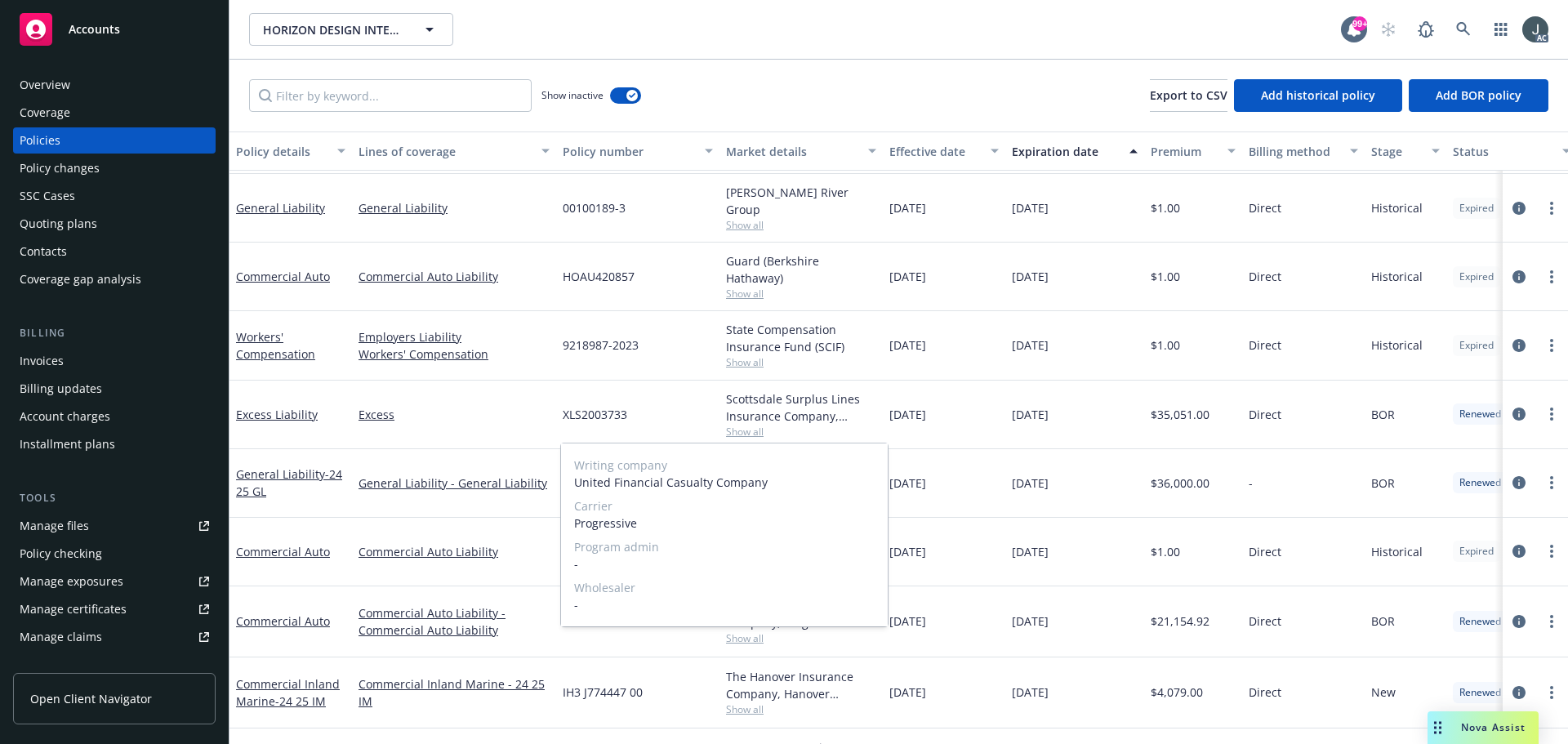
click at [610, 529] on span "Progressive" at bounding box center [723, 523] width 300 height 17
click at [606, 529] on span "Progressive" at bounding box center [723, 523] width 300 height 17
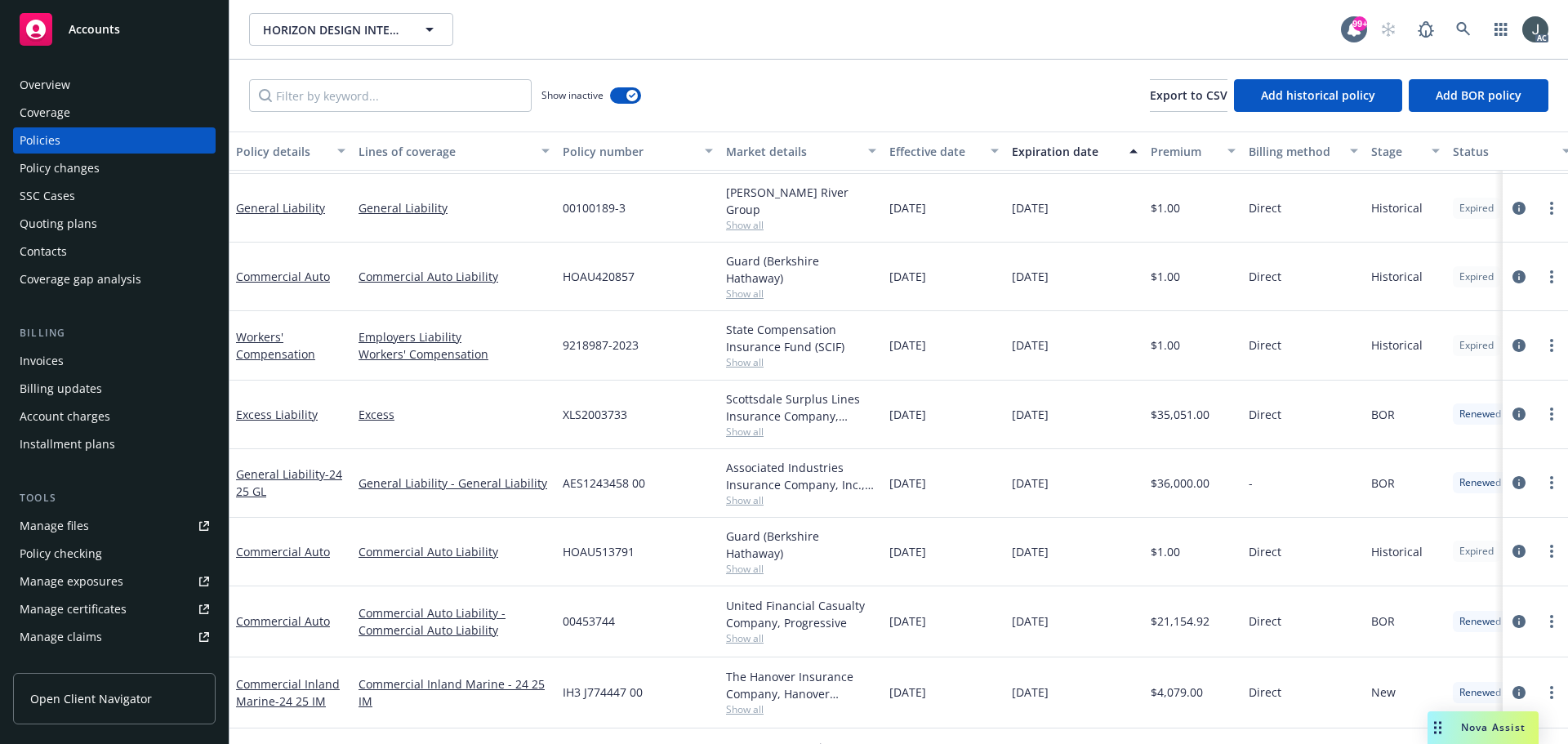
click at [1061, 599] on div "[DATE]" at bounding box center [1074, 621] width 139 height 71
drag, startPoint x: 890, startPoint y: 611, endPoint x: 962, endPoint y: 618, distance: 72.3
click at [962, 618] on div "01/23/2025" at bounding box center [944, 621] width 123 height 71
drag, startPoint x: 1010, startPoint y: 615, endPoint x: 1078, endPoint y: 619, distance: 68.1
click at [1078, 619] on div "[DATE]" at bounding box center [1074, 621] width 139 height 71
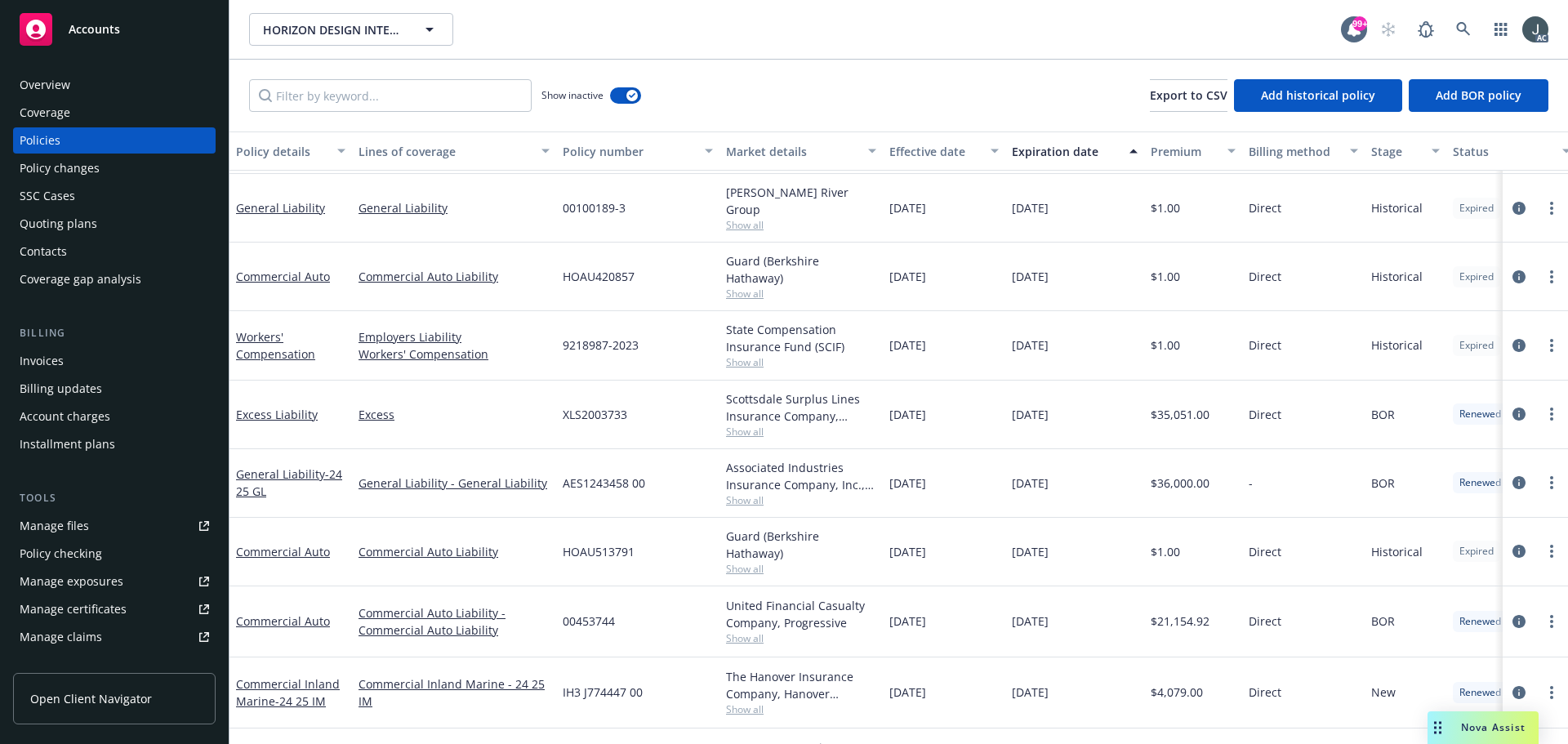
click at [1185, 615] on span "$21,154.92" at bounding box center [1181, 620] width 59 height 17
click at [747, 287] on span "Show all" at bounding box center [801, 293] width 151 height 13
drag, startPoint x: 890, startPoint y: 547, endPoint x: 1100, endPoint y: 549, distance: 210.0
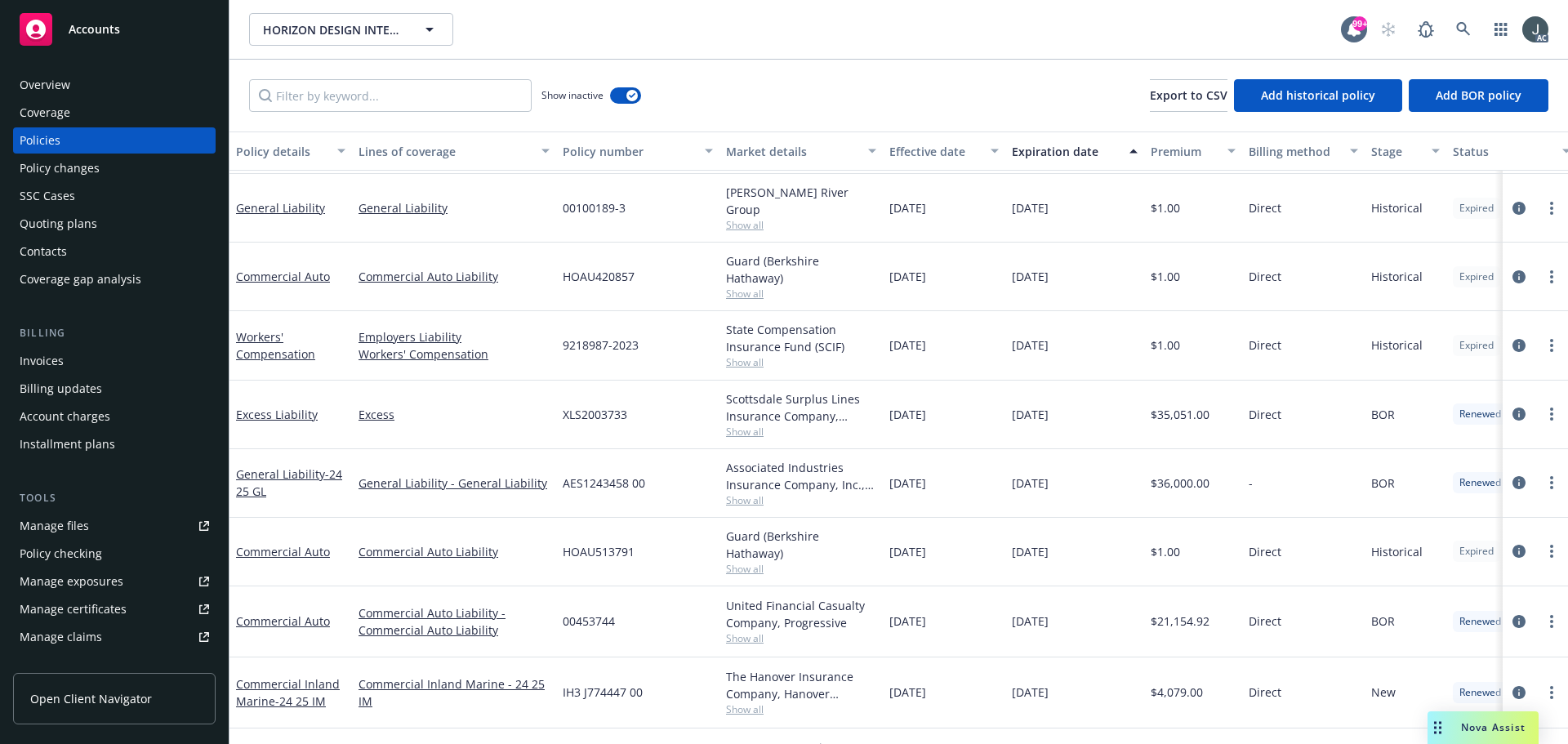
click at [1100, 549] on div "Commercial Auto Commercial Auto Liability HOAU513791 Guard (Berkshire Hathaway)…" at bounding box center [1018, 552] width 1576 height 69
click at [741, 562] on span "Show all" at bounding box center [801, 568] width 151 height 13
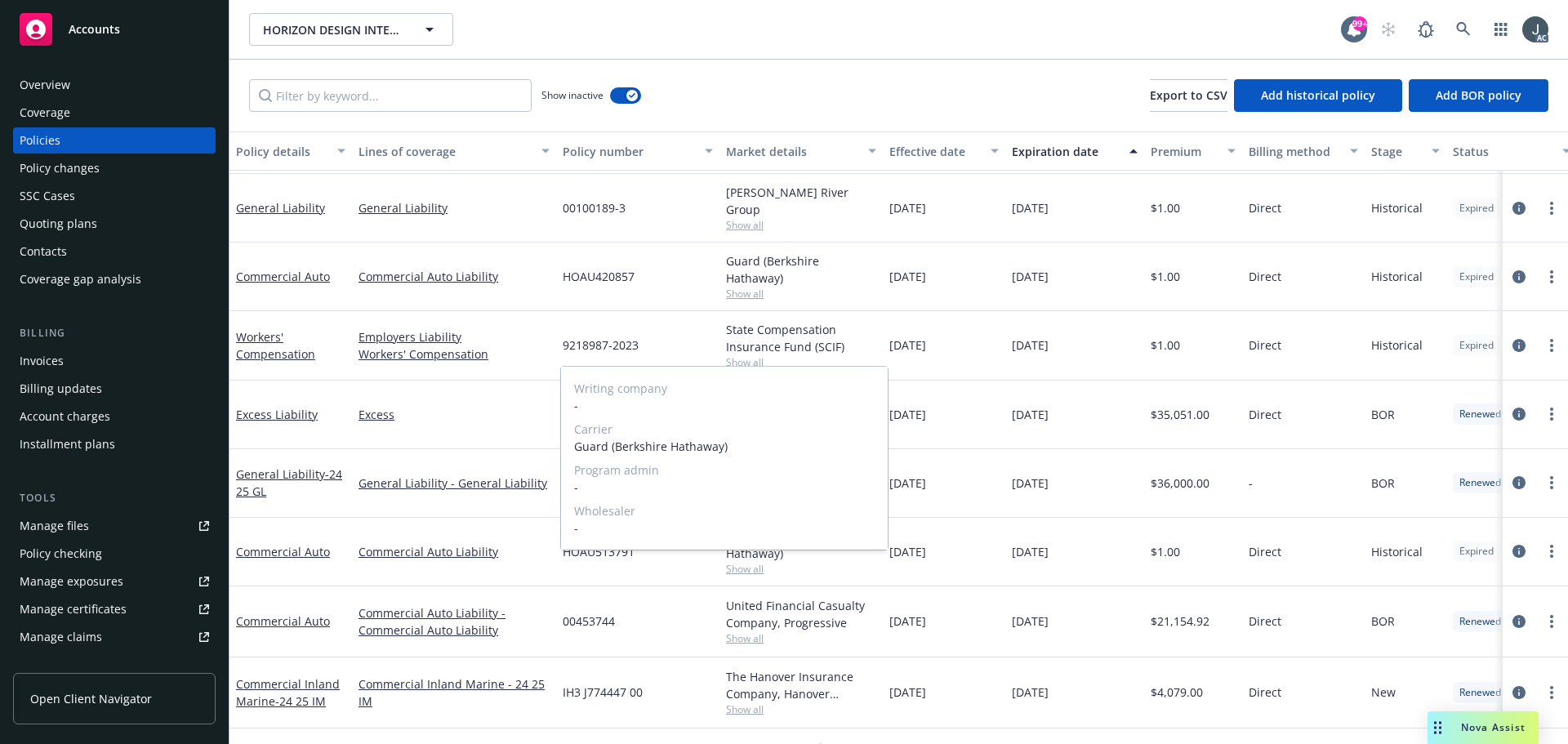
click at [741, 549] on div "Writing company - Carrier Guard (Berkshire Hathaway) Program admin - Wholesaler…" at bounding box center [724, 458] width 326 height 183
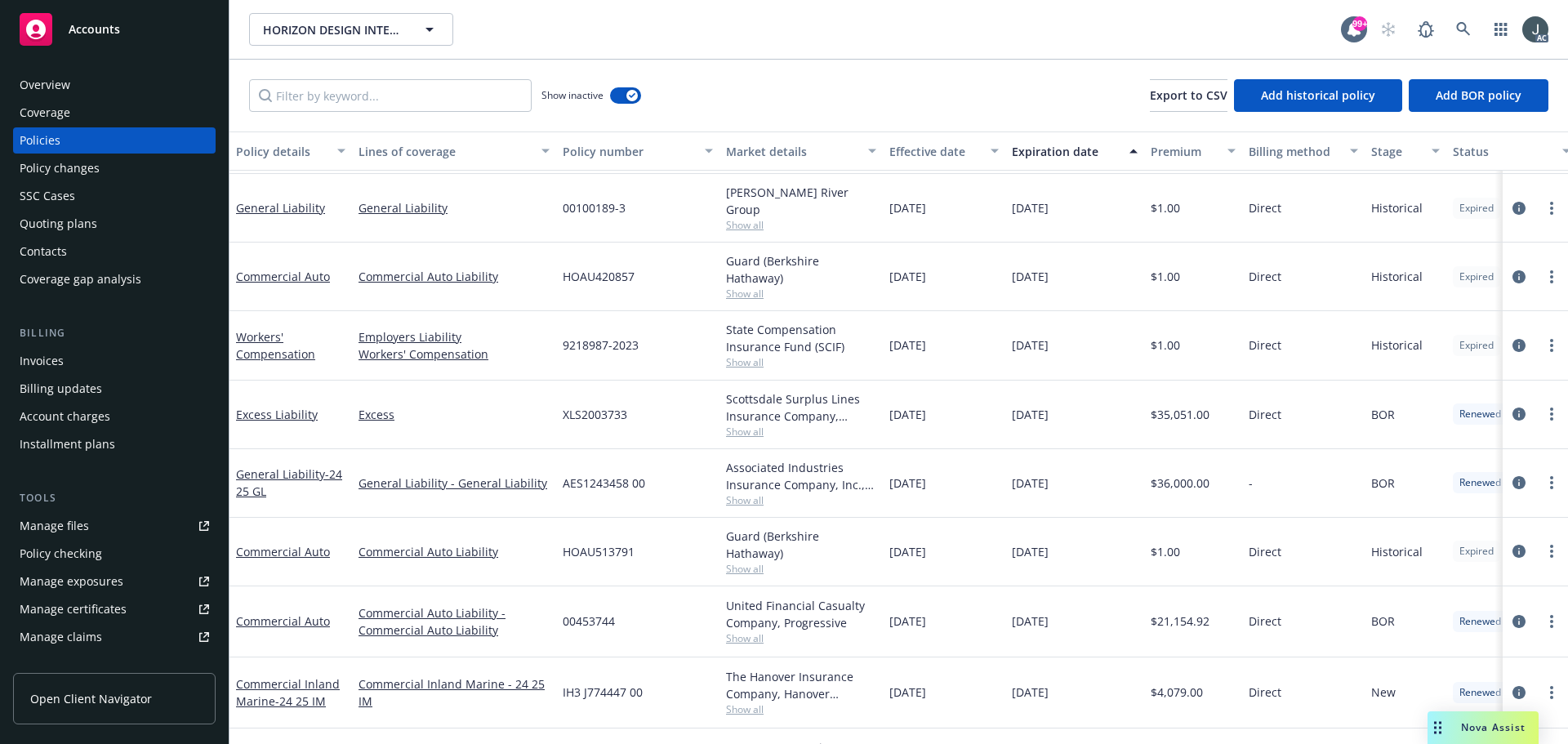
click at [922, 551] on span "07/05/2024" at bounding box center [907, 551] width 37 height 17
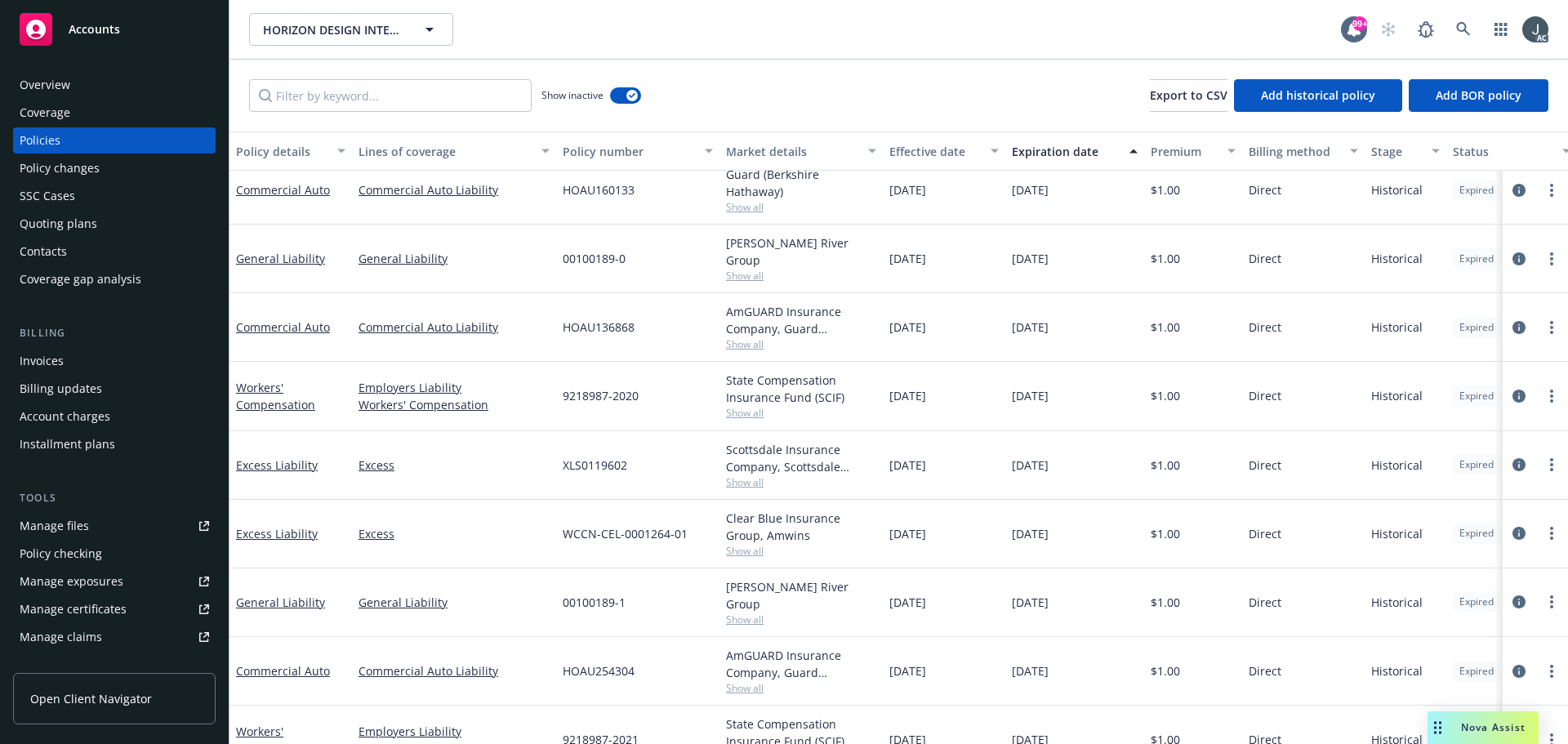
scroll to position [0, 0]
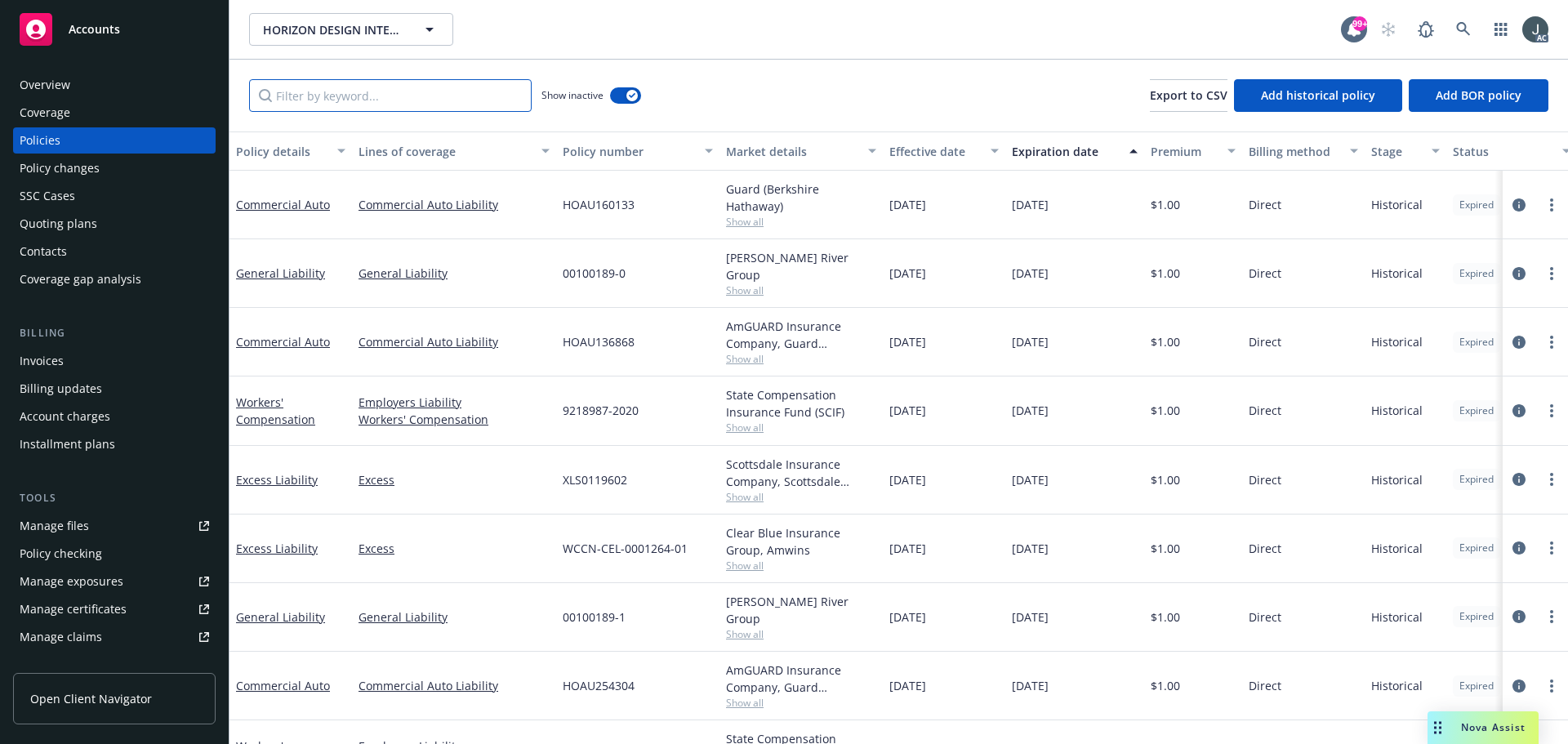
click at [466, 99] on input "Filter by keyword..." at bounding box center [390, 95] width 282 height 32
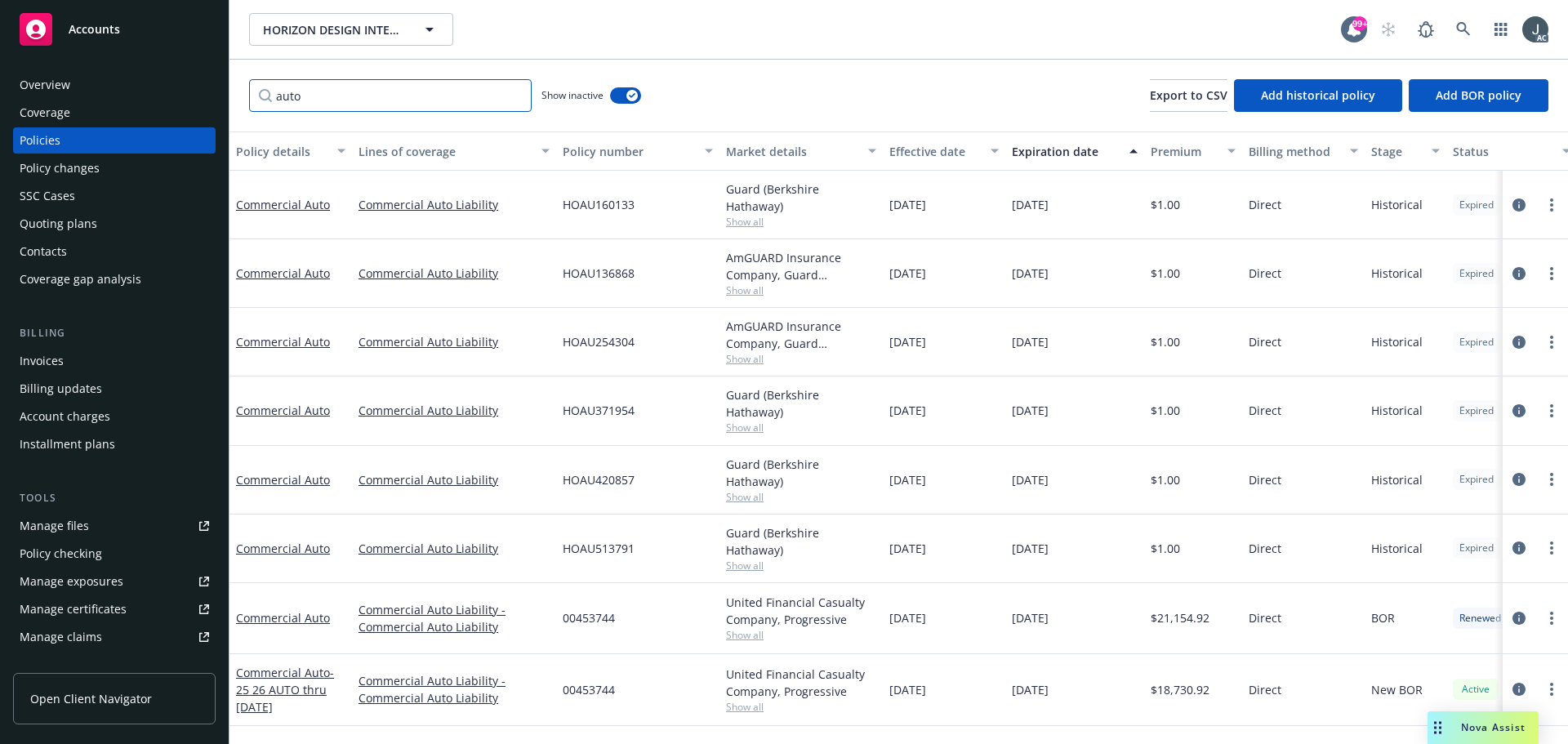
type input "auto"
click at [589, 540] on span "HOAU513791" at bounding box center [599, 548] width 72 height 17
click at [747, 558] on span "Show all" at bounding box center [801, 565] width 151 height 13
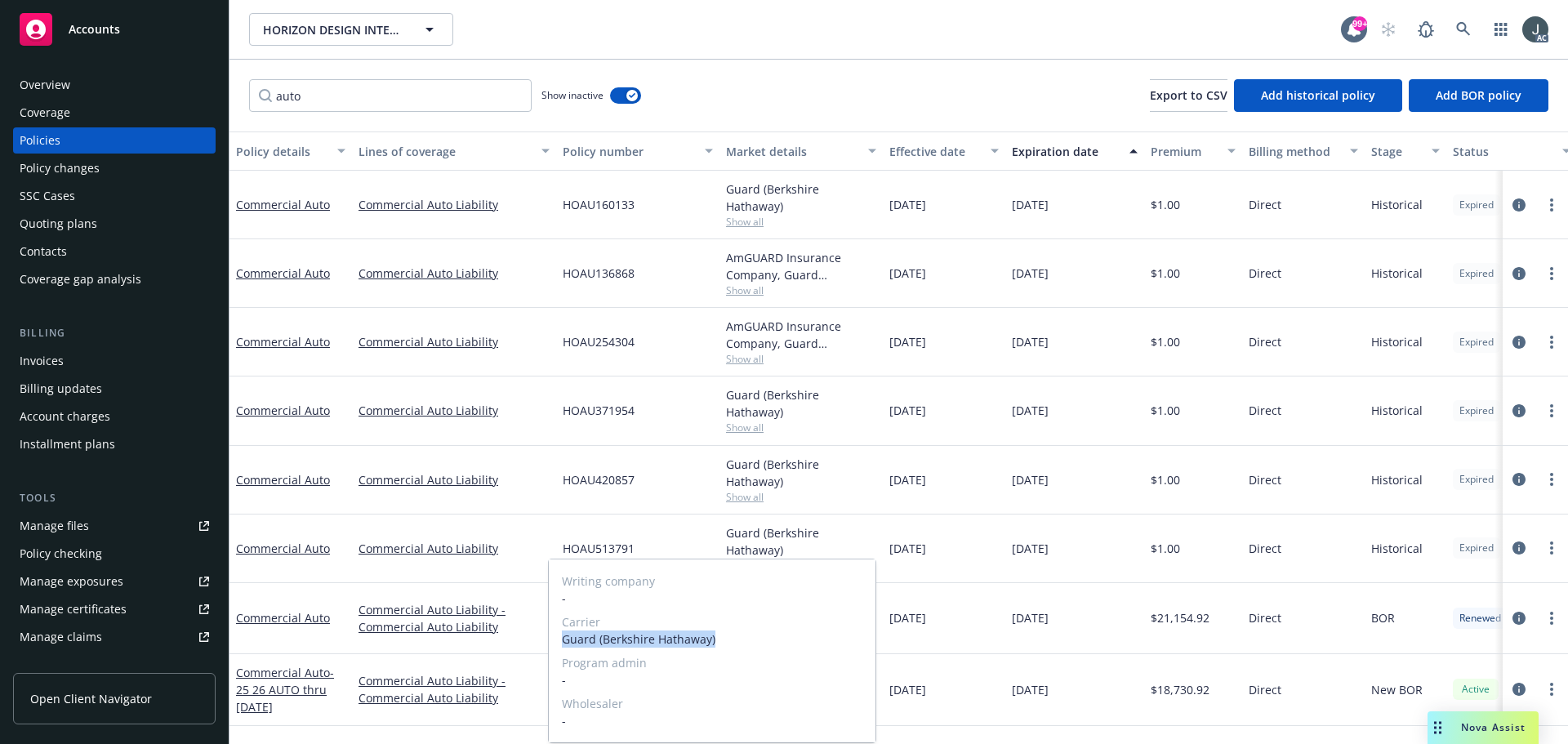
drag, startPoint x: 565, startPoint y: 640, endPoint x: 720, endPoint y: 643, distance: 155.0
click at [720, 643] on span "Guard (Berkshire Hathaway)" at bounding box center [712, 638] width 300 height 17
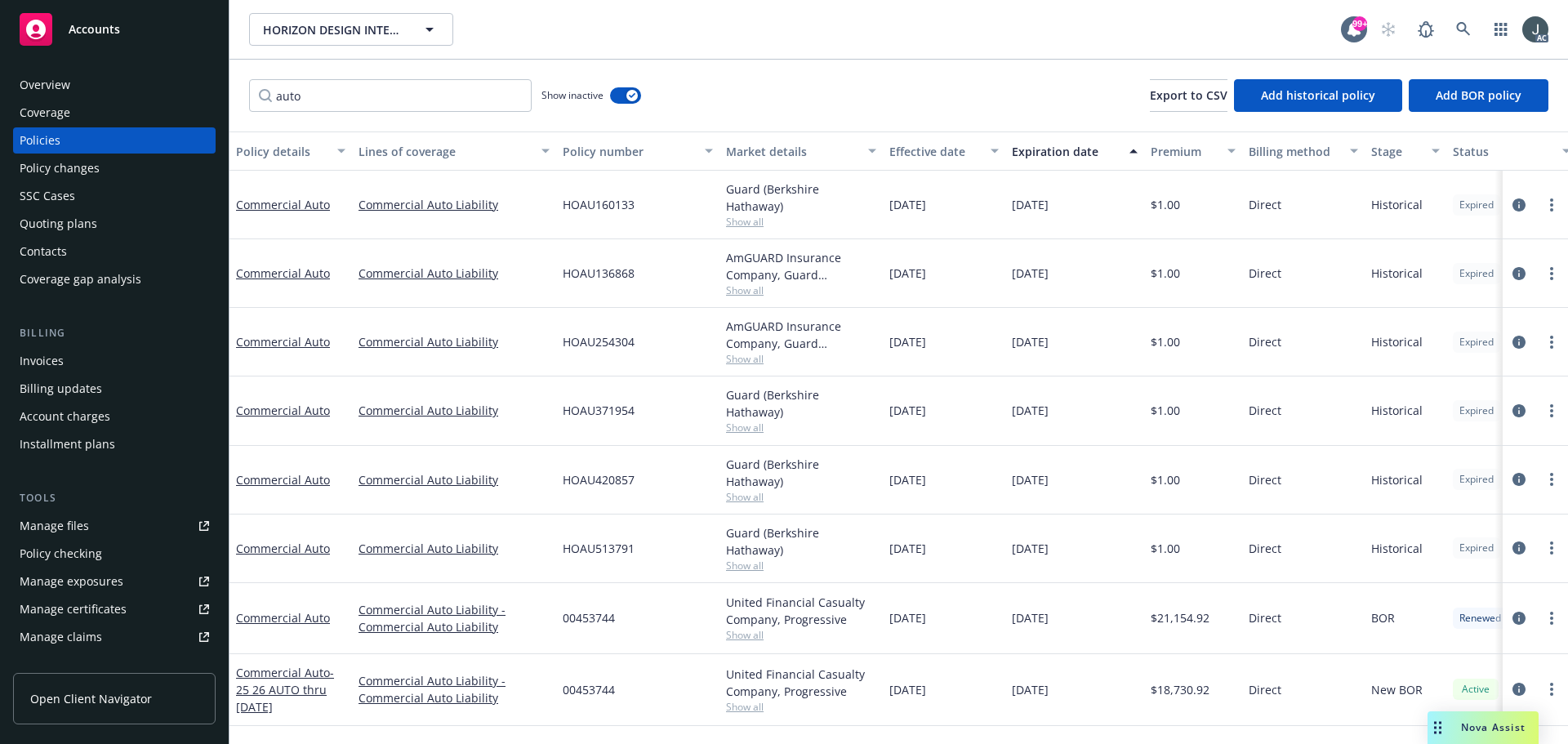
click at [986, 515] on div "07/05/2024" at bounding box center [944, 549] width 123 height 69
drag, startPoint x: 889, startPoint y: 538, endPoint x: 961, endPoint y: 541, distance: 72.1
click at [961, 541] on div "07/05/2024" at bounding box center [944, 549] width 123 height 69
drag, startPoint x: 1011, startPoint y: 540, endPoint x: 1080, endPoint y: 542, distance: 69.0
click at [1080, 542] on div "07/05/2025" at bounding box center [1074, 549] width 139 height 69
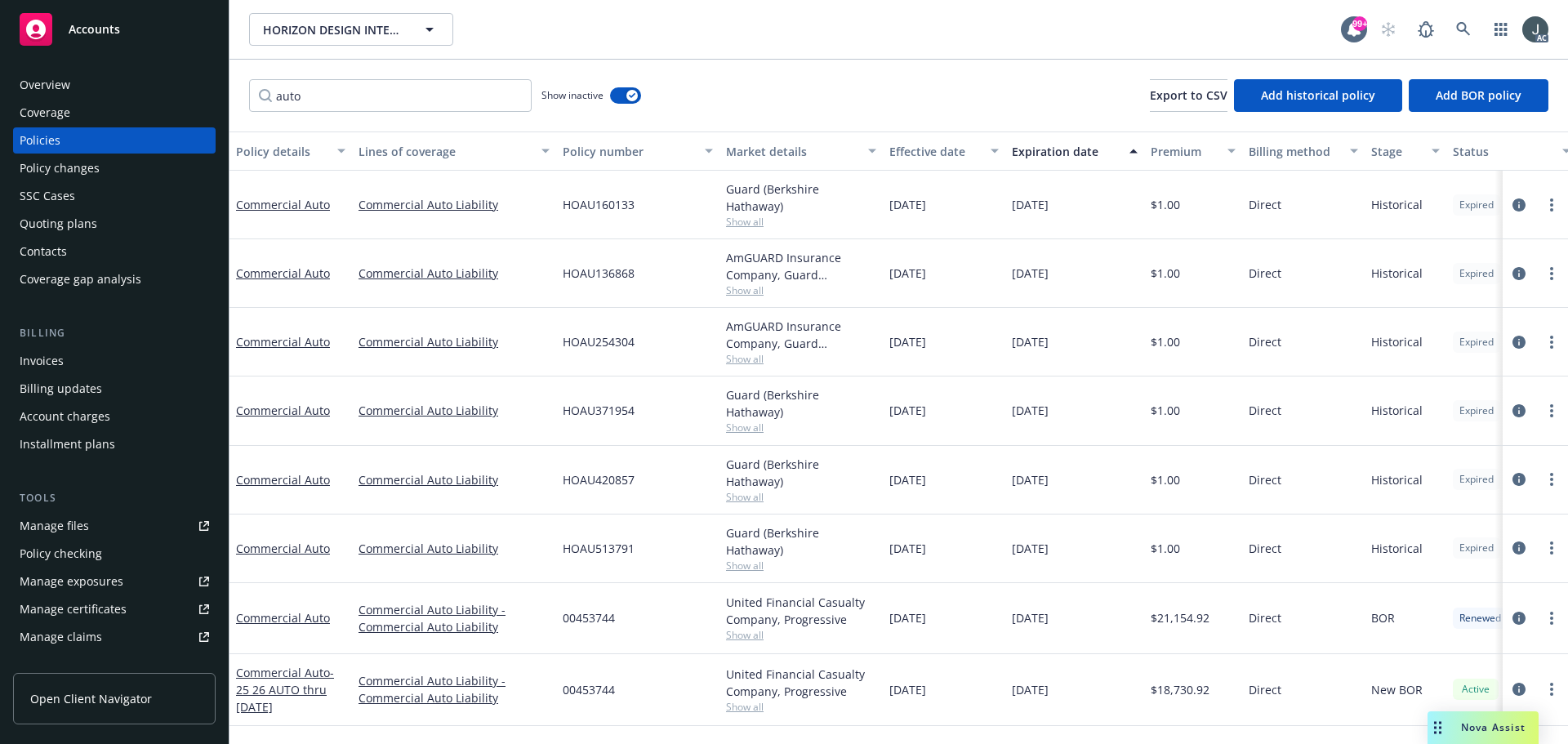
drag, startPoint x: 1354, startPoint y: 560, endPoint x: 1278, endPoint y: 558, distance: 76.0
click at [1354, 560] on div "Direct" at bounding box center [1304, 549] width 123 height 69
drag, startPoint x: 1152, startPoint y: 537, endPoint x: 1183, endPoint y: 537, distance: 31.0
click at [1183, 537] on div "$1.00" at bounding box center [1192, 549] width 98 height 69
click at [628, 95] on div "button" at bounding box center [632, 95] width 12 height 12
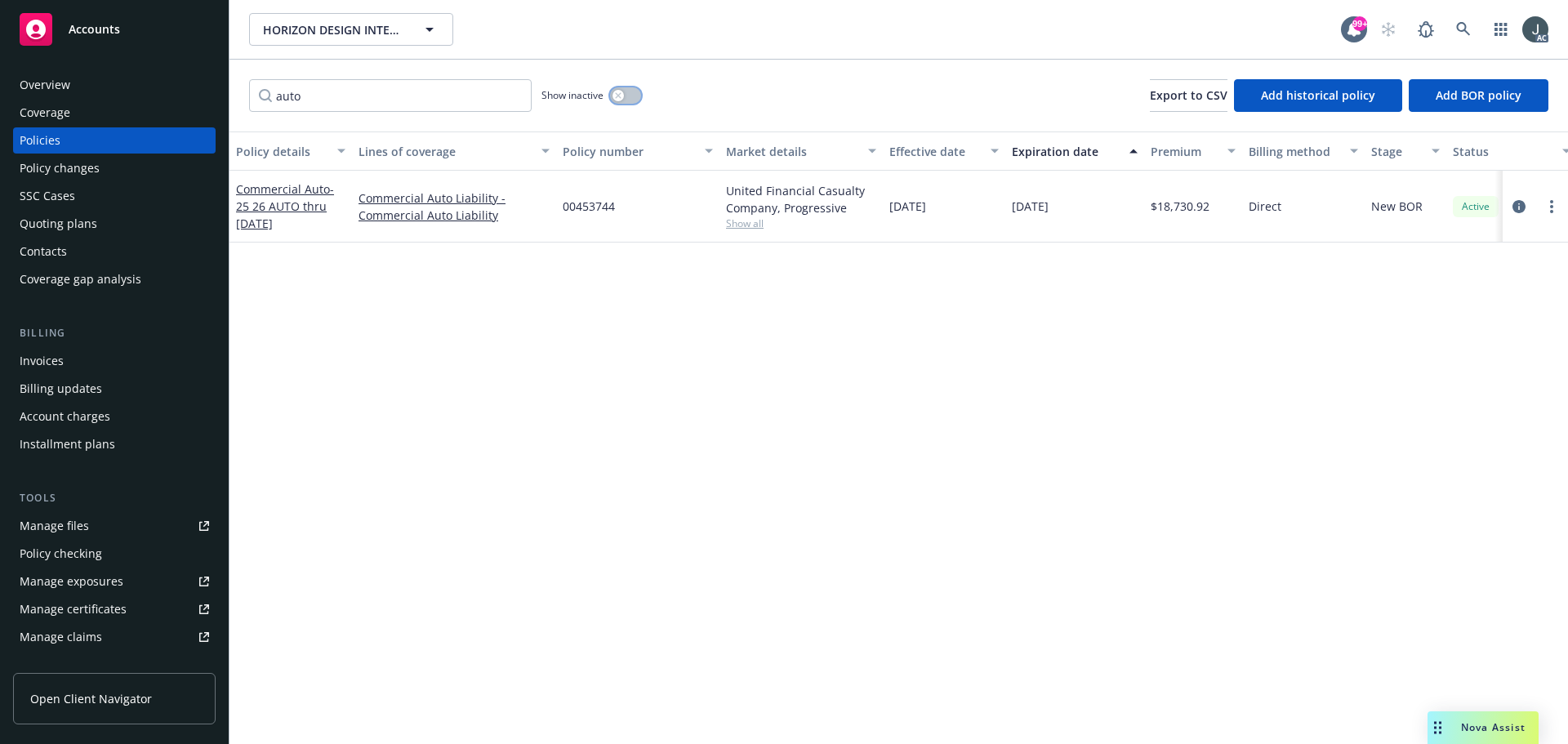
click at [628, 95] on button "button" at bounding box center [626, 95] width 31 height 16
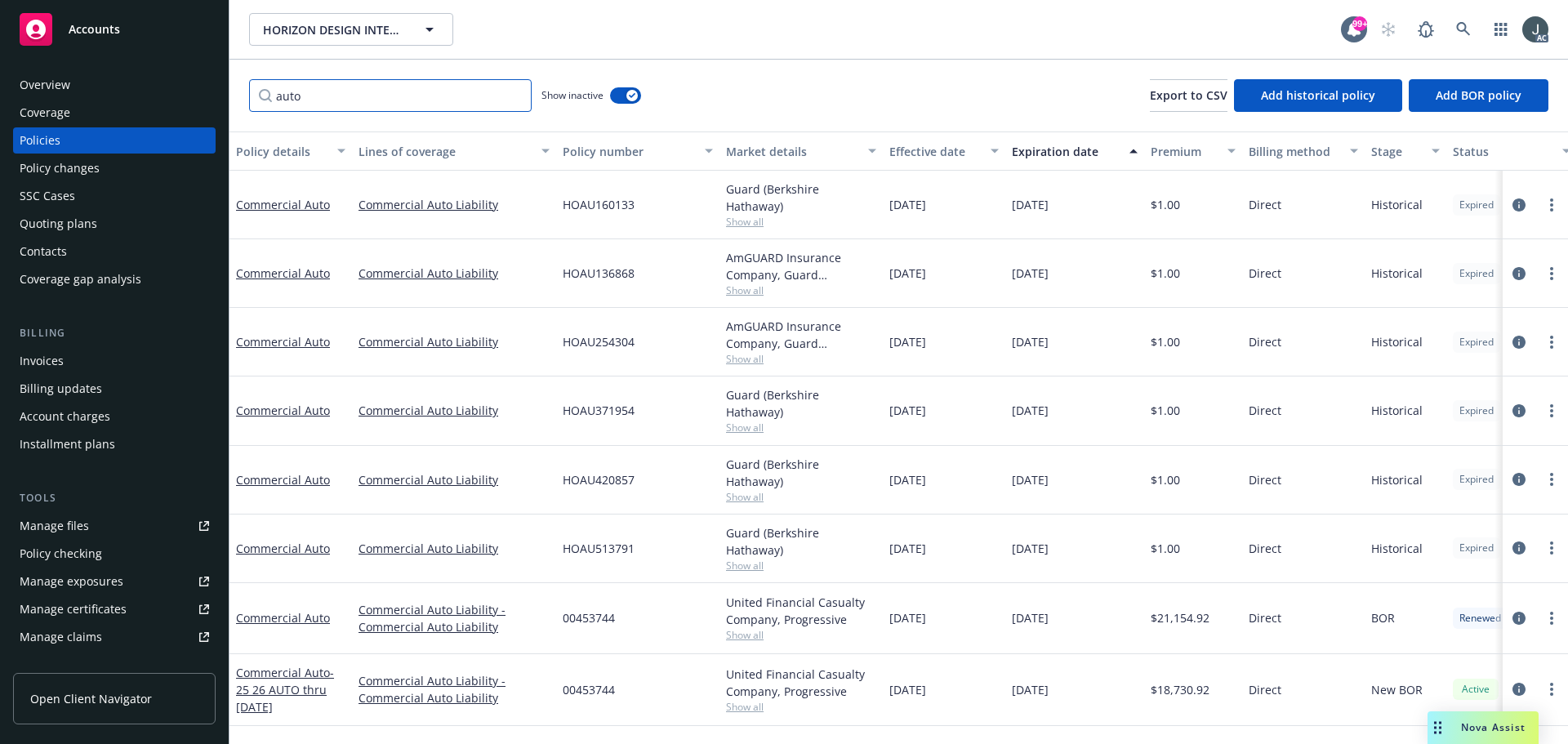
click at [515, 92] on input "auto" at bounding box center [390, 95] width 282 height 32
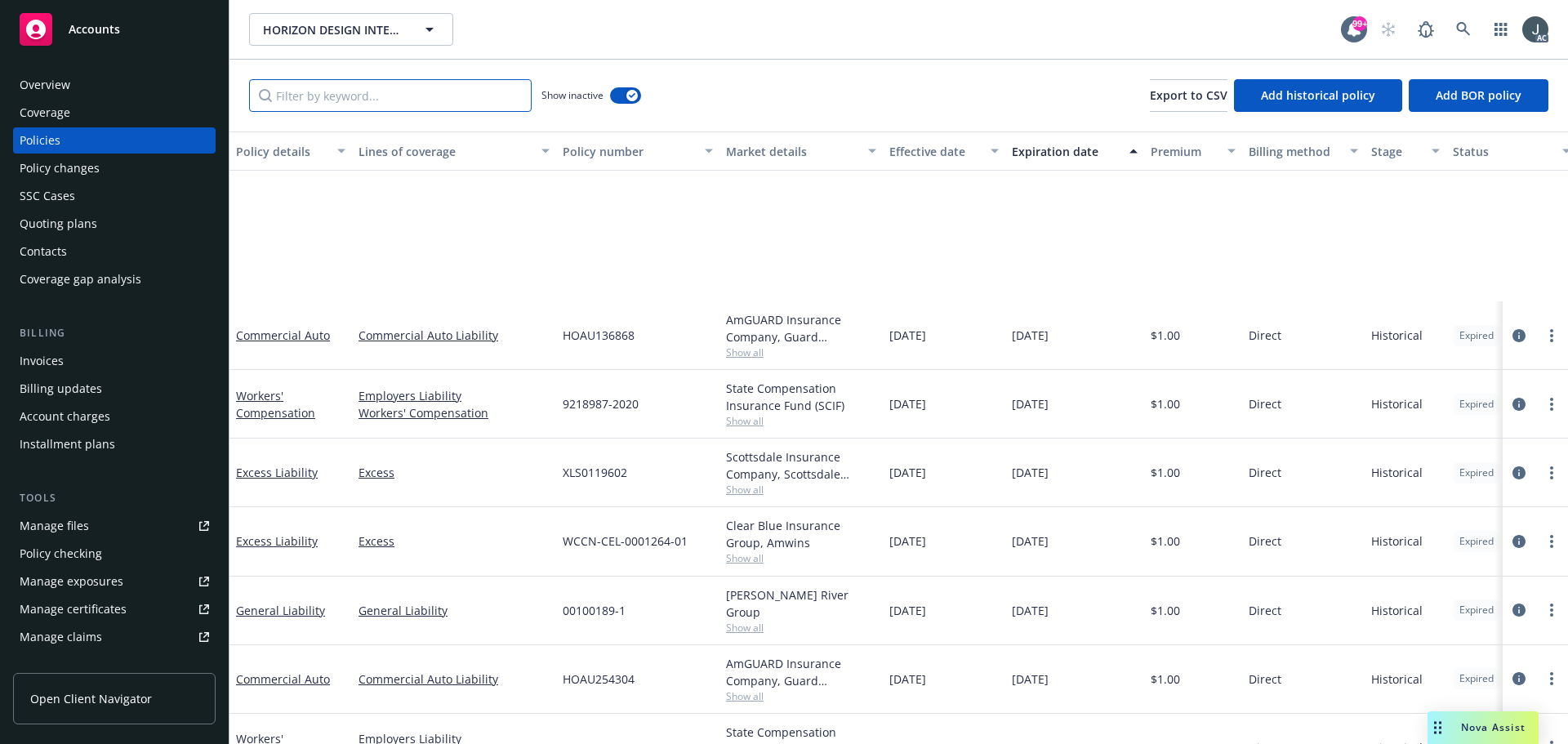
scroll to position [245, 0]
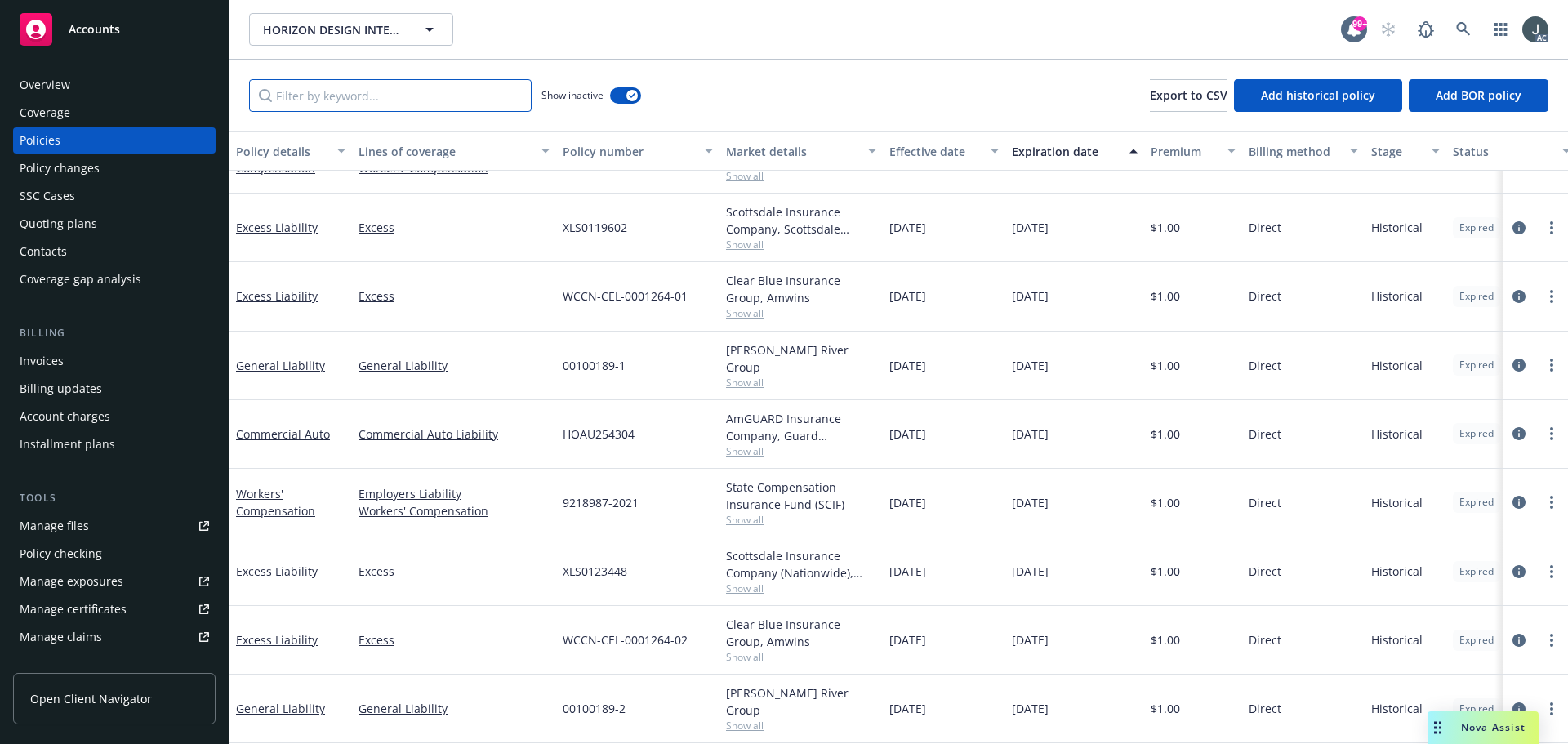
click at [297, 105] on input "Filter by keyword..." at bounding box center [390, 95] width 282 height 32
type input "auto"
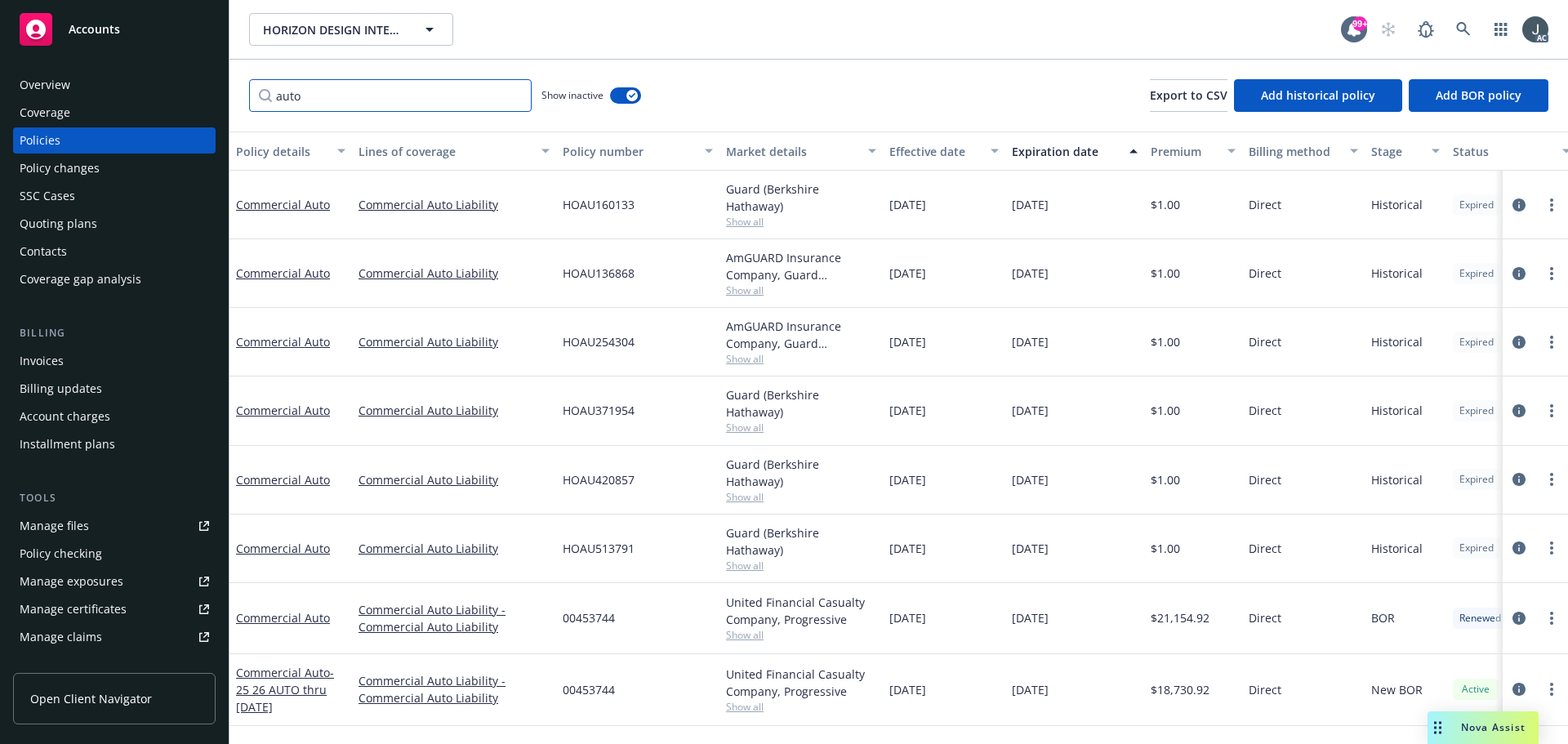
scroll to position [0, 0]
click at [1170, 540] on span "$1.00" at bounding box center [1165, 548] width 30 height 17
click at [1191, 538] on div "$1.00" at bounding box center [1192, 549] width 98 height 69
drag, startPoint x: 1184, startPoint y: 535, endPoint x: 1148, endPoint y: 534, distance: 36.0
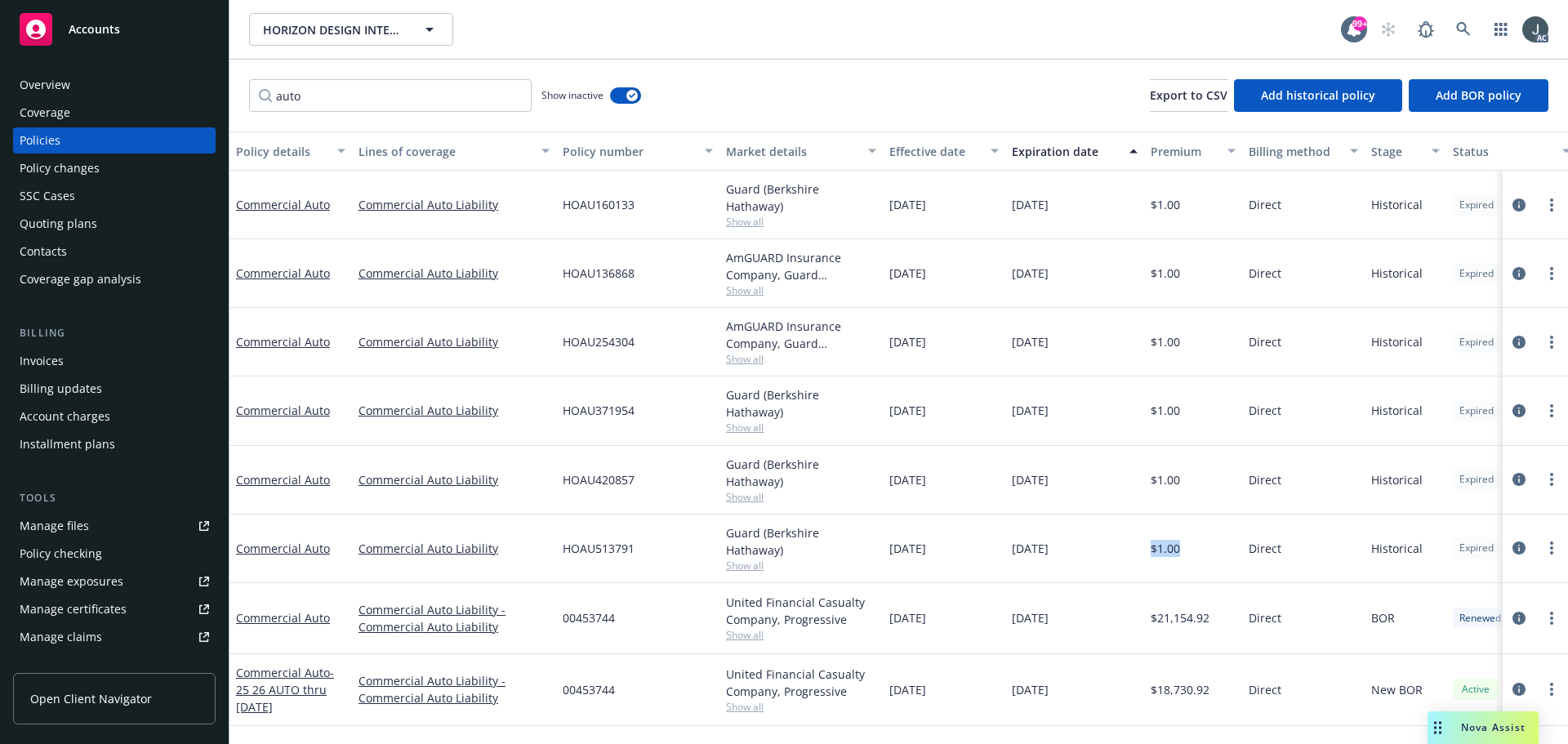
click at [1148, 534] on div "$1.00" at bounding box center [1192, 549] width 98 height 69
click at [513, 96] on input "auto" at bounding box center [390, 95] width 282 height 32
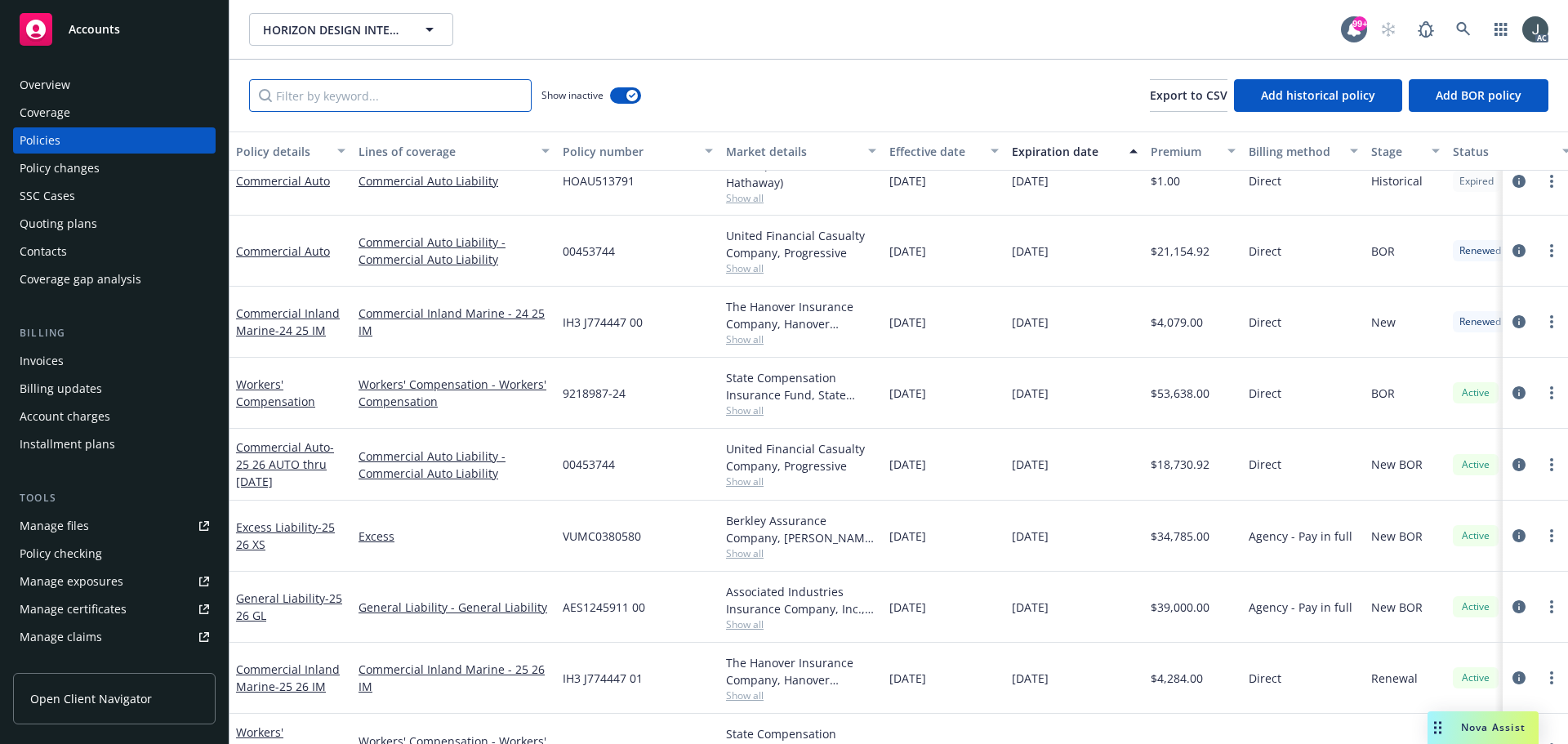
scroll to position [1311, 0]
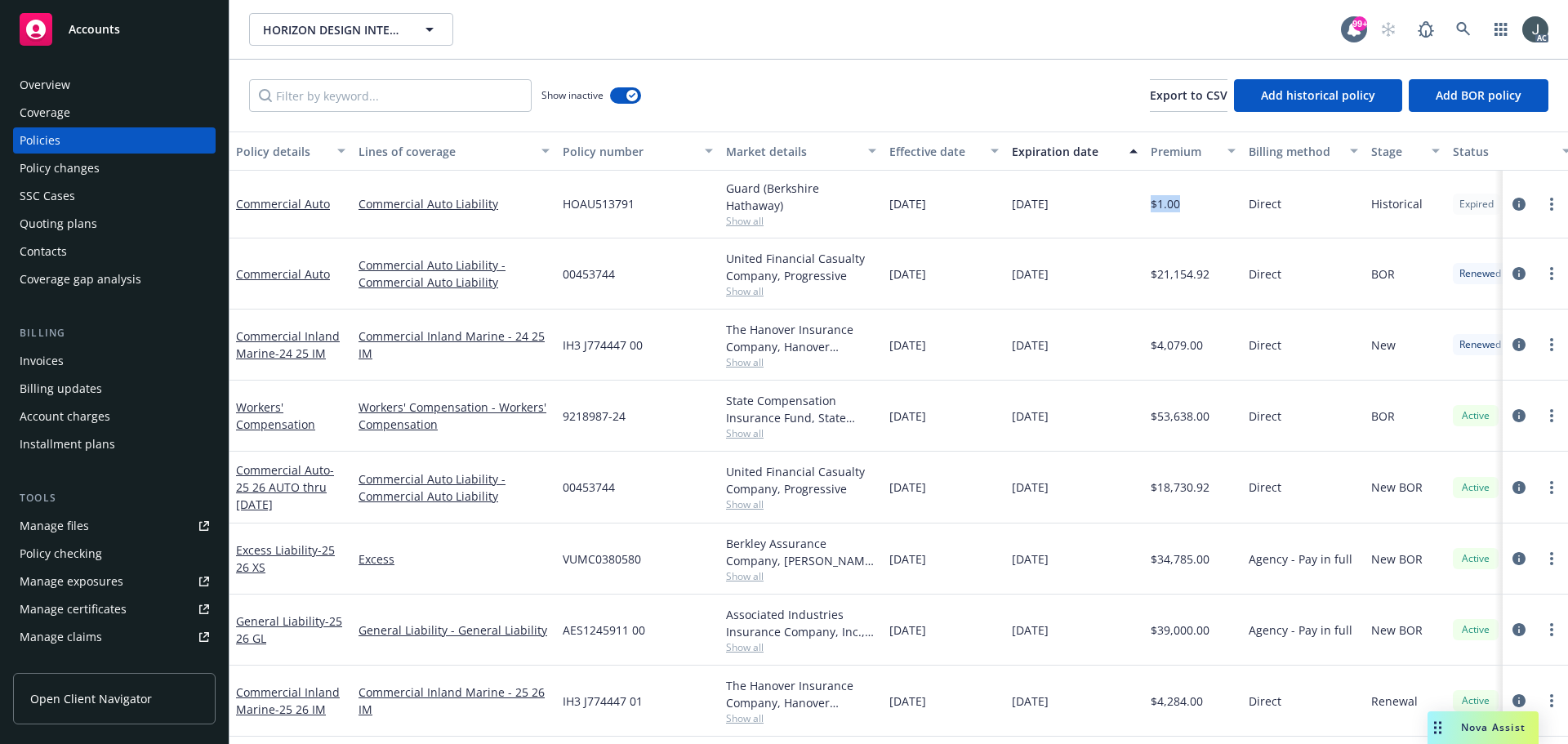
drag, startPoint x: 1152, startPoint y: 202, endPoint x: 1186, endPoint y: 202, distance: 34.0
click at [1186, 202] on div "$1.00" at bounding box center [1192, 203] width 98 height 69
click at [631, 96] on icon "button" at bounding box center [631, 95] width 6 height 4
